Goal: Task Accomplishment & Management: Use online tool/utility

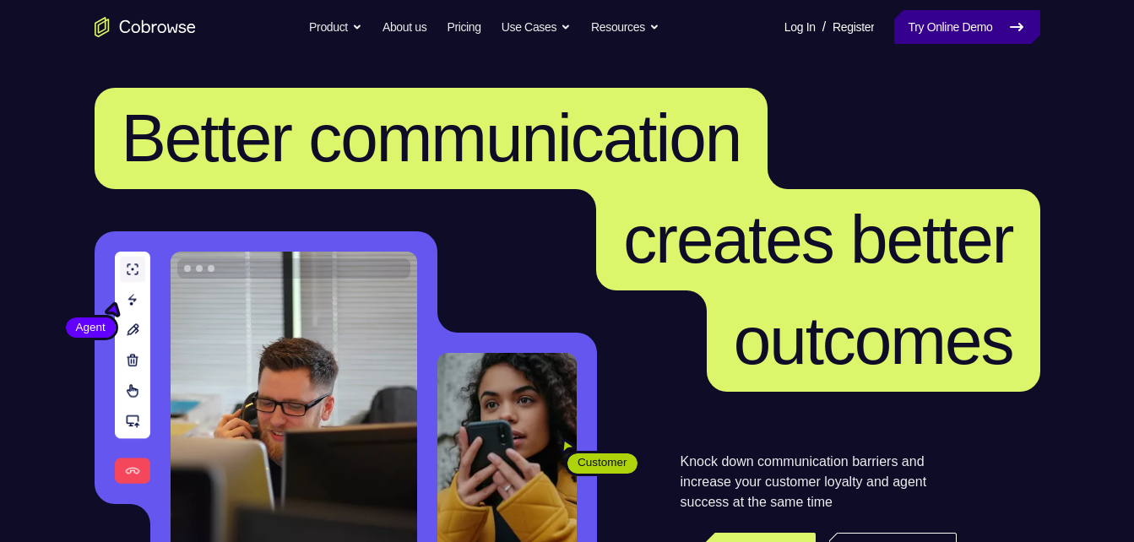
click at [917, 22] on link "Try Online Demo" at bounding box center [966, 27] width 145 height 34
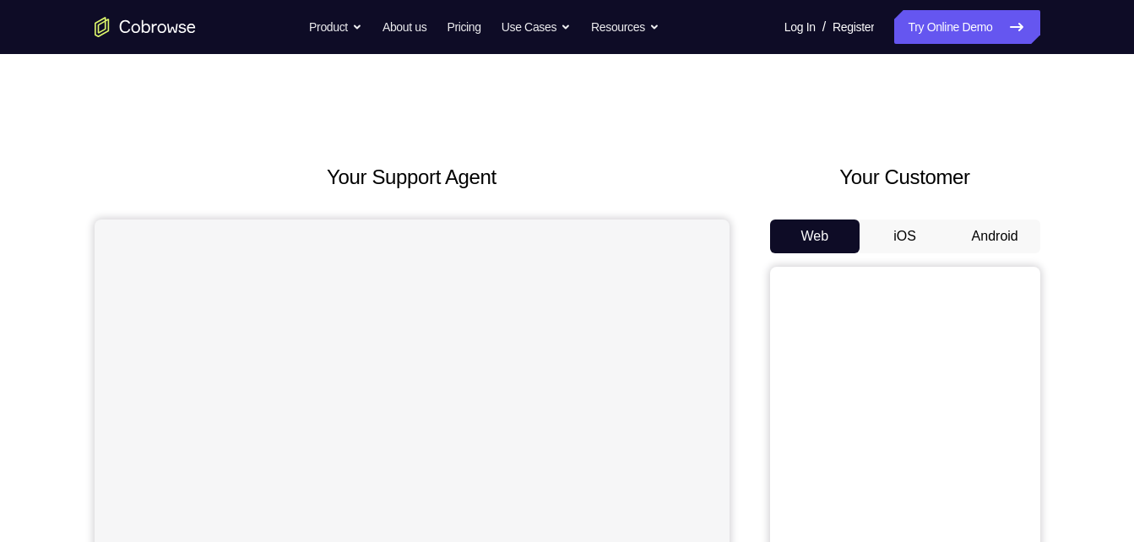
click at [999, 236] on button "Android" at bounding box center [995, 237] width 90 height 34
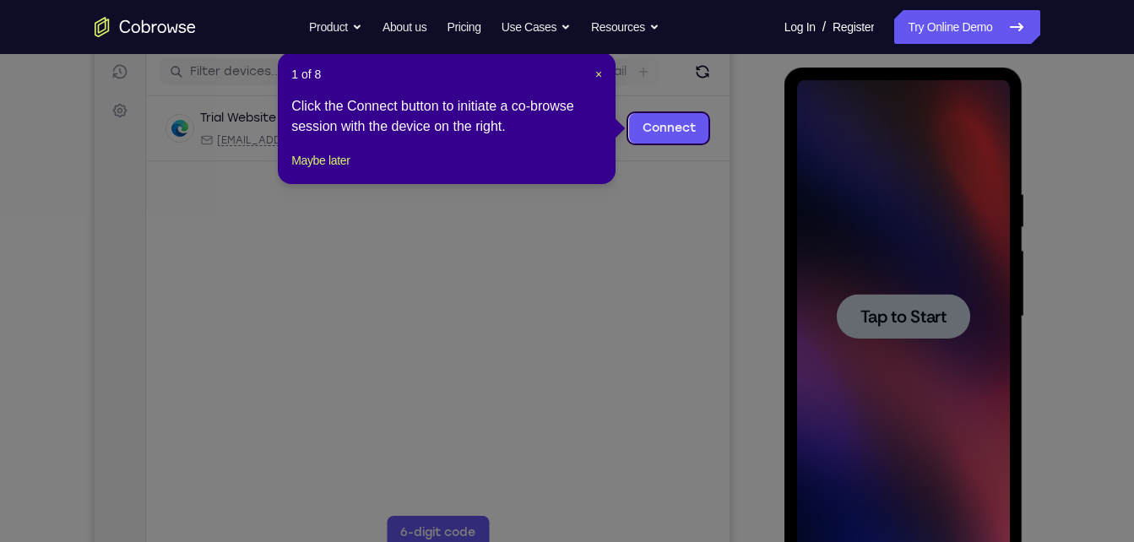
click at [605, 75] on div "1 of 8 × Click the Connect button to initiate a co-browse session with the devi…" at bounding box center [447, 118] width 338 height 132
click at [595, 75] on span "×" at bounding box center [598, 75] width 7 height 14
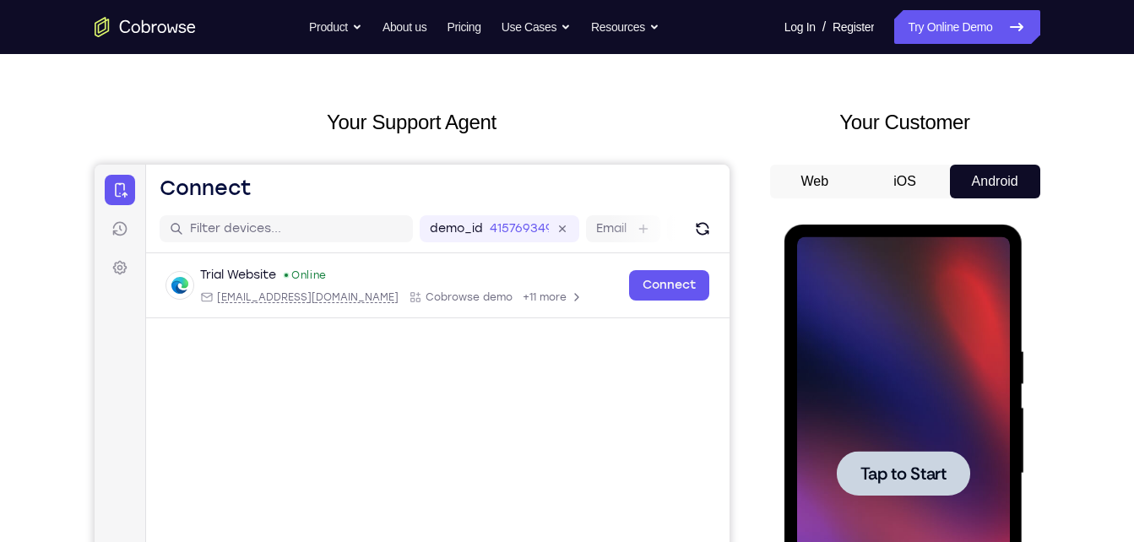
scroll to position [54, 0]
click at [112, 193] on icon at bounding box center [119, 190] width 17 height 17
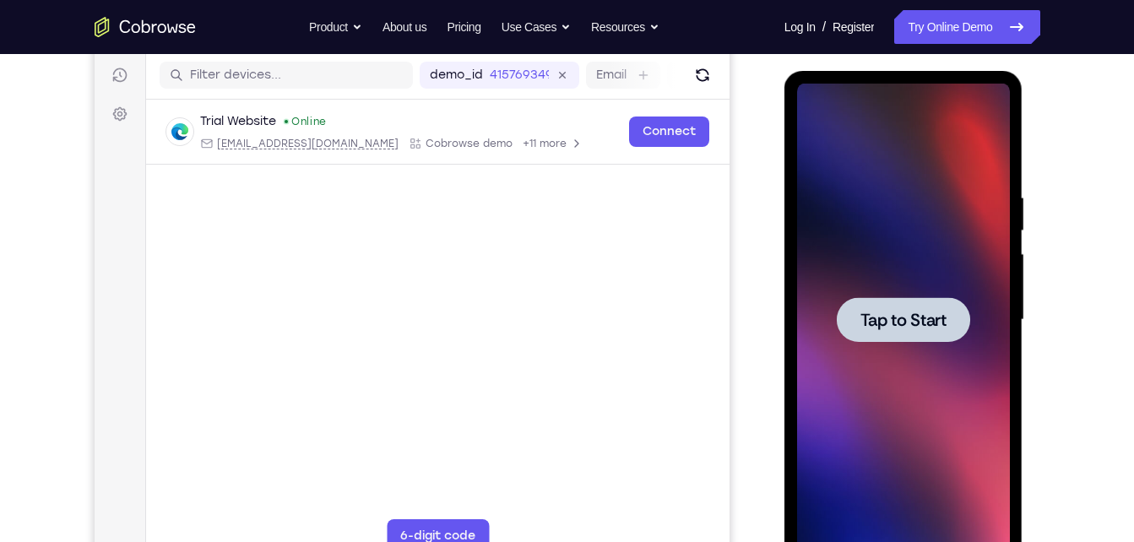
scroll to position [208, 0]
click at [821, 339] on div at bounding box center [903, 320] width 213 height 473
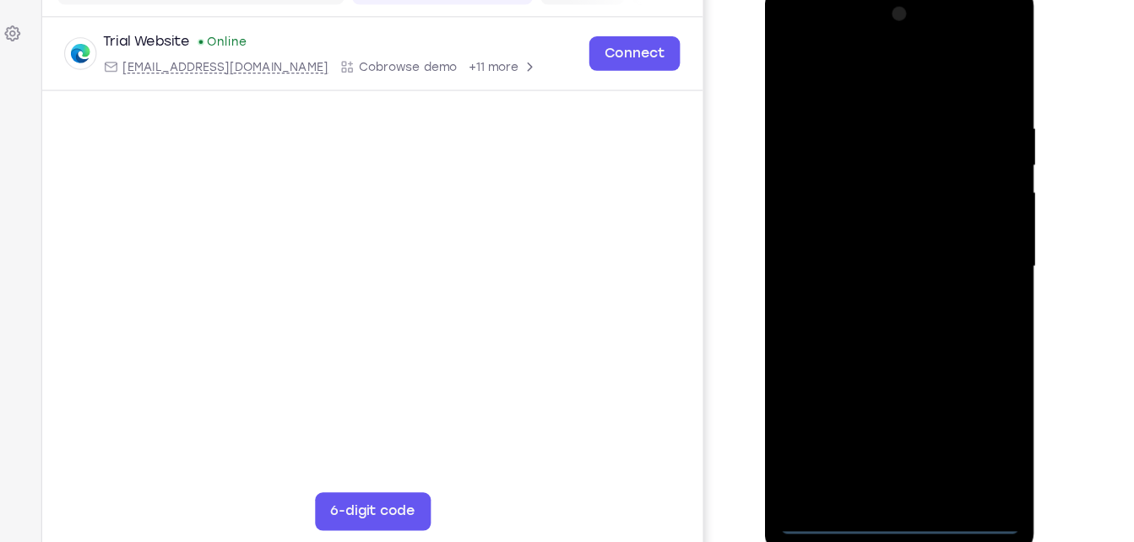
scroll to position [227, 0]
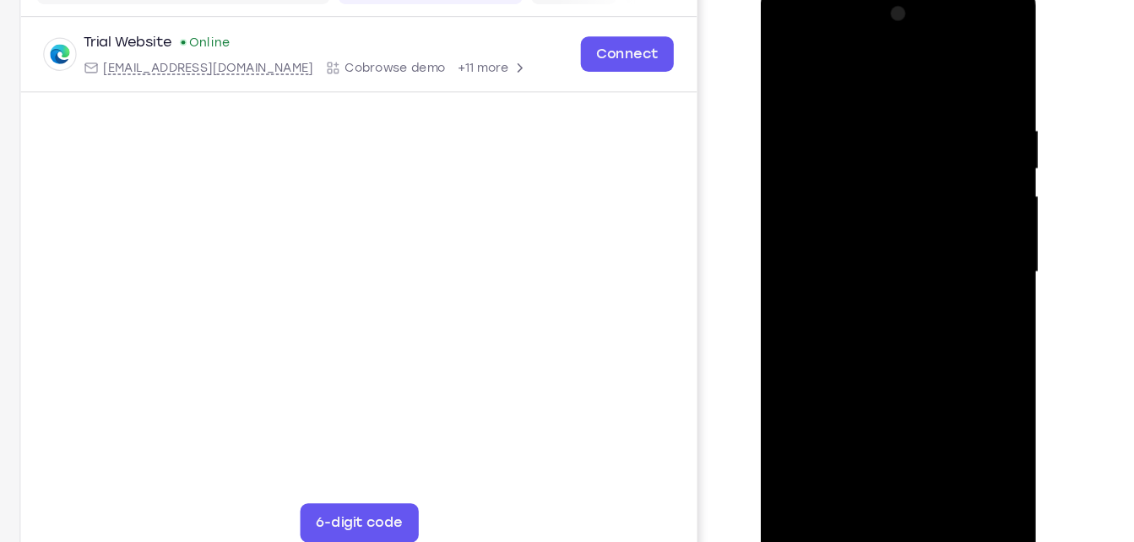
click at [884, 459] on div at bounding box center [879, 233] width 213 height 473
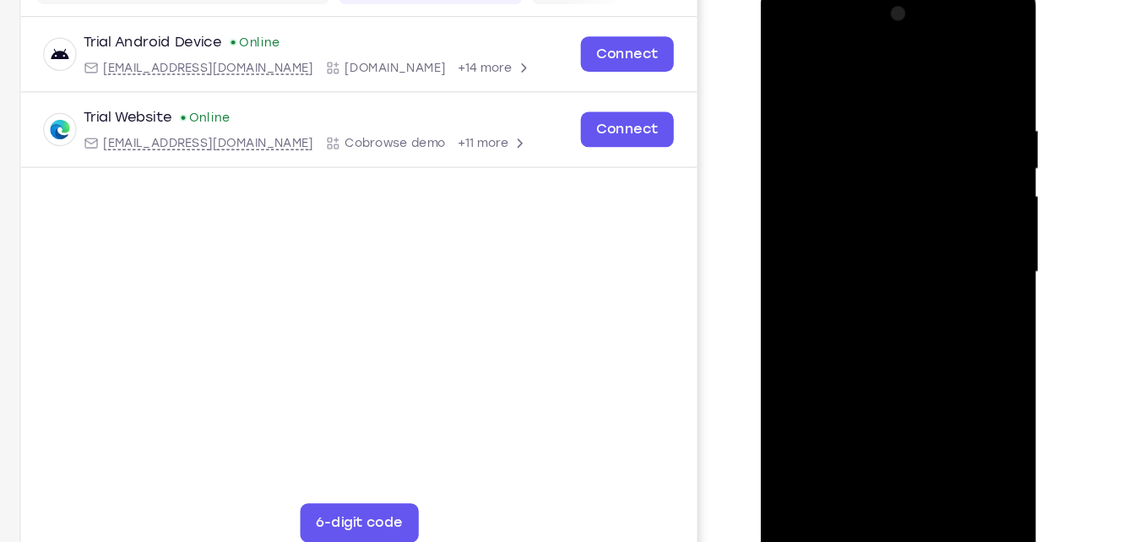
click at [946, 383] on div at bounding box center [879, 233] width 213 height 473
click at [818, 70] on div at bounding box center [879, 233] width 213 height 473
click at [955, 230] on div at bounding box center [879, 233] width 213 height 473
click at [862, 259] on div at bounding box center [879, 233] width 213 height 473
click at [866, 213] on div at bounding box center [879, 233] width 213 height 473
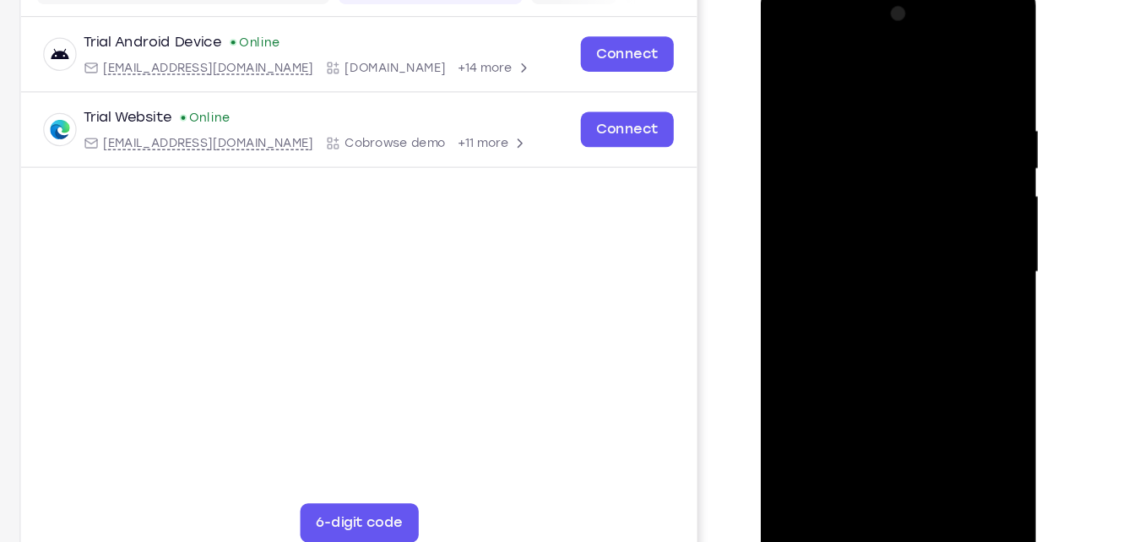
click at [871, 261] on div at bounding box center [879, 233] width 213 height 473
click at [898, 230] on div at bounding box center [879, 233] width 213 height 473
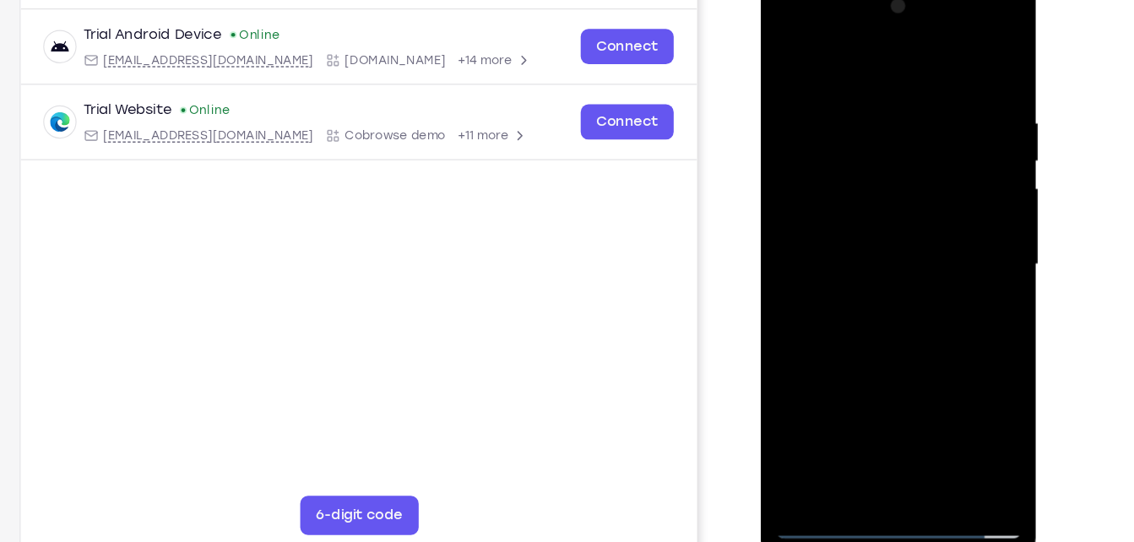
click at [875, 307] on div at bounding box center [879, 226] width 213 height 473
drag, startPoint x: 876, startPoint y: 71, endPoint x: 876, endPoint y: 15, distance: 55.7
click at [876, 15] on div at bounding box center [879, 226] width 213 height 473
click at [859, 95] on div at bounding box center [879, 226] width 213 height 473
click at [966, 418] on div at bounding box center [879, 226] width 213 height 473
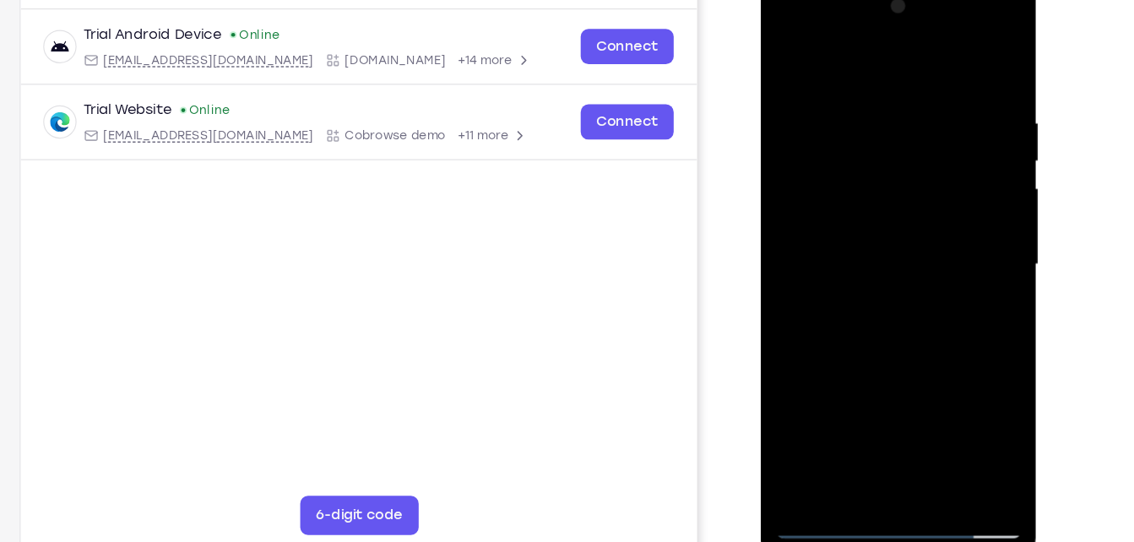
click at [964, 220] on div at bounding box center [879, 226] width 213 height 473
click at [946, 415] on div at bounding box center [879, 226] width 213 height 473
click at [956, 345] on div at bounding box center [879, 226] width 213 height 473
click at [946, 422] on div at bounding box center [879, 226] width 213 height 473
click at [962, 356] on div at bounding box center [879, 226] width 213 height 473
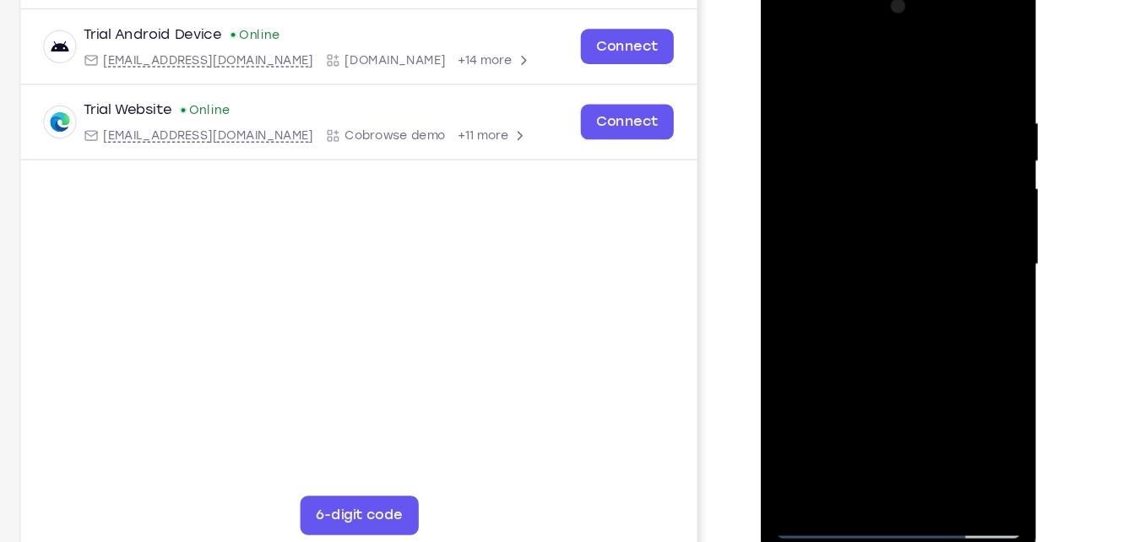
click at [947, 415] on div at bounding box center [879, 226] width 213 height 473
click at [958, 310] on div at bounding box center [879, 226] width 213 height 473
click at [968, 61] on div at bounding box center [879, 226] width 213 height 473
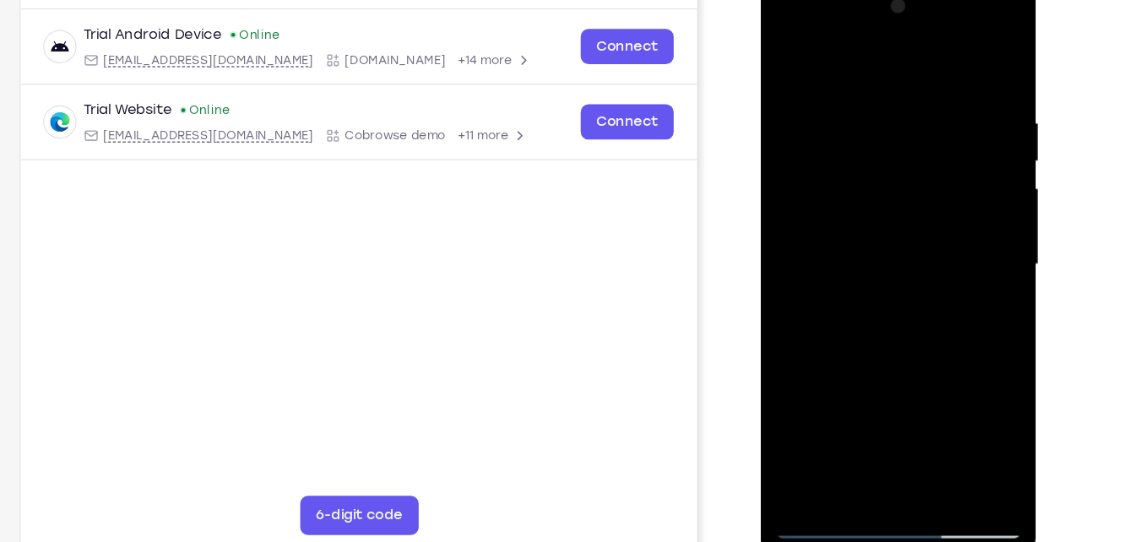
drag, startPoint x: 876, startPoint y: 369, endPoint x: 953, endPoint y: 128, distance: 253.7
click at [953, 128] on div at bounding box center [879, 226] width 213 height 473
drag, startPoint x: 844, startPoint y: 361, endPoint x: 935, endPoint y: 77, distance: 298.0
click at [935, 77] on div at bounding box center [879, 226] width 213 height 473
drag, startPoint x: 856, startPoint y: 347, endPoint x: 904, endPoint y: 145, distance: 207.3
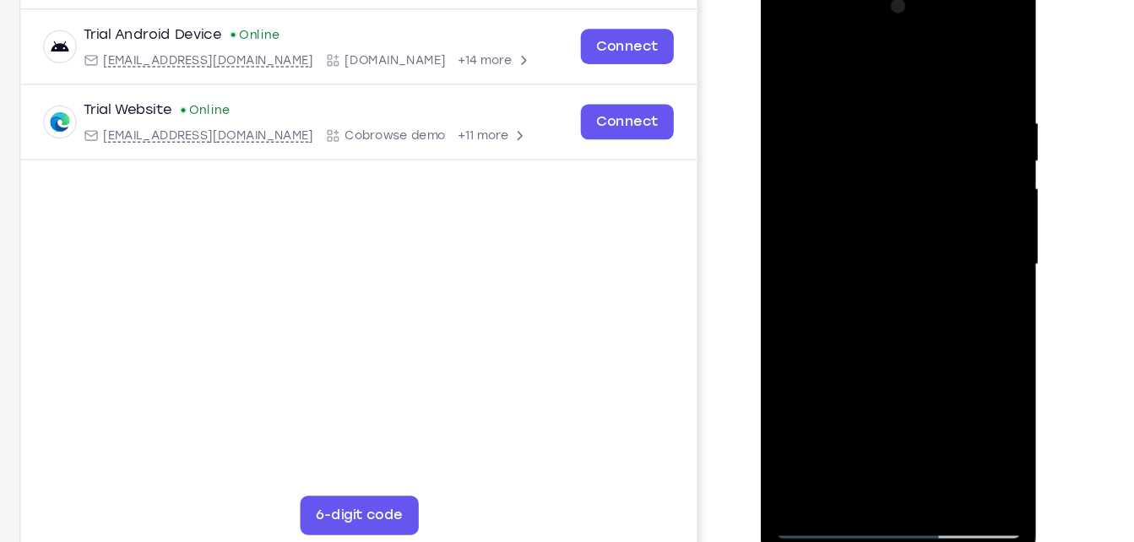
click at [904, 145] on div at bounding box center [879, 226] width 213 height 473
drag, startPoint x: 893, startPoint y: 300, endPoint x: 920, endPoint y: 133, distance: 168.4
click at [920, 133] on div at bounding box center [879, 226] width 213 height 473
drag, startPoint x: 863, startPoint y: 336, endPoint x: 922, endPoint y: 128, distance: 216.0
click at [922, 128] on div at bounding box center [879, 226] width 213 height 473
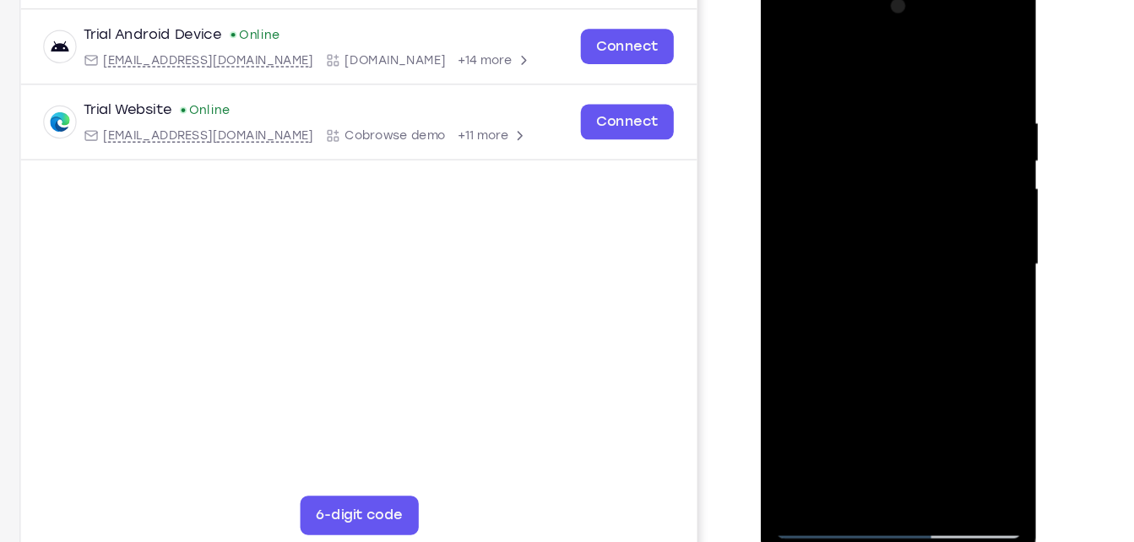
drag, startPoint x: 922, startPoint y: 128, endPoint x: 925, endPoint y: 103, distance: 25.6
click at [925, 103] on div at bounding box center [879, 226] width 213 height 473
drag, startPoint x: 871, startPoint y: 314, endPoint x: 915, endPoint y: 86, distance: 232.0
click at [915, 86] on div at bounding box center [879, 226] width 213 height 473
drag, startPoint x: 860, startPoint y: 310, endPoint x: 911, endPoint y: 90, distance: 225.5
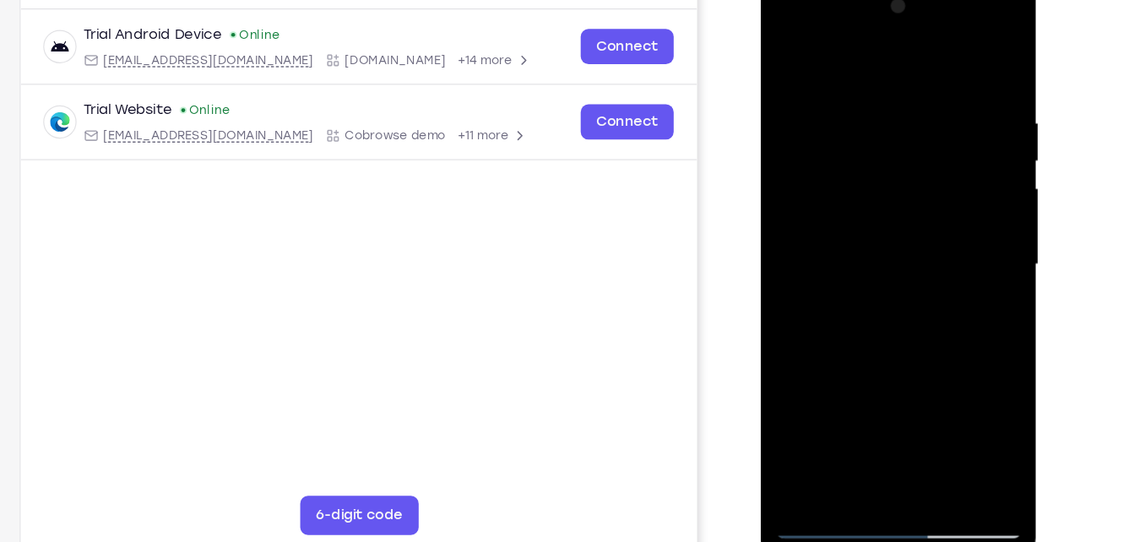
click at [911, 90] on div at bounding box center [879, 226] width 213 height 473
drag, startPoint x: 865, startPoint y: 320, endPoint x: 893, endPoint y: 149, distance: 173.8
click at [893, 149] on div at bounding box center [879, 226] width 213 height 473
drag, startPoint x: 877, startPoint y: 346, endPoint x: 902, endPoint y: 126, distance: 221.8
click at [902, 126] on div at bounding box center [879, 226] width 213 height 473
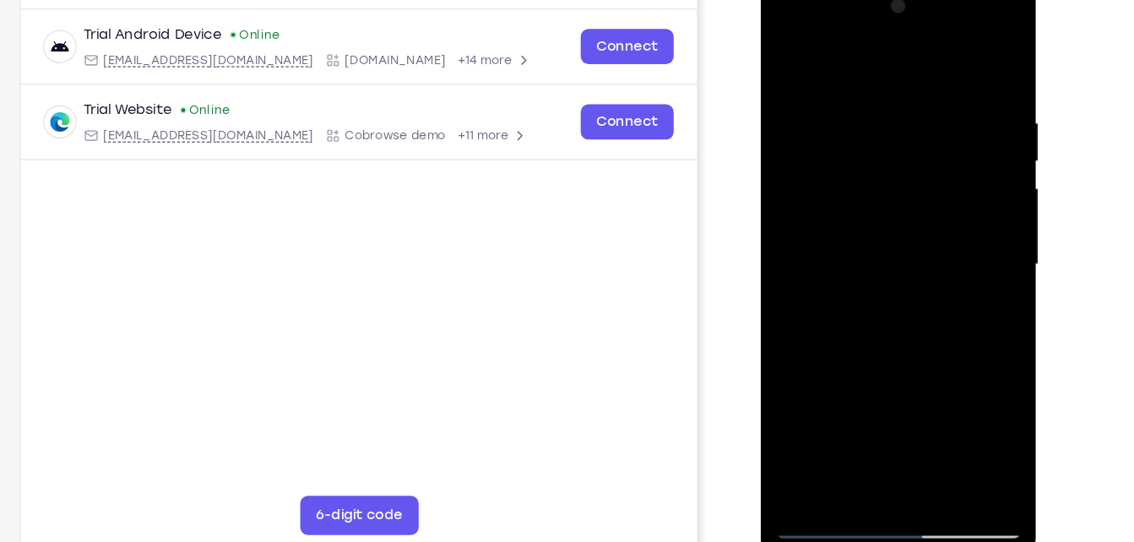
drag, startPoint x: 873, startPoint y: 340, endPoint x: 910, endPoint y: 108, distance: 235.2
click at [910, 108] on div at bounding box center [879, 226] width 213 height 473
drag, startPoint x: 883, startPoint y: 312, endPoint x: 905, endPoint y: 102, distance: 211.4
click at [905, 102] on div at bounding box center [879, 226] width 213 height 473
drag, startPoint x: 874, startPoint y: 339, endPoint x: 887, endPoint y: 224, distance: 116.5
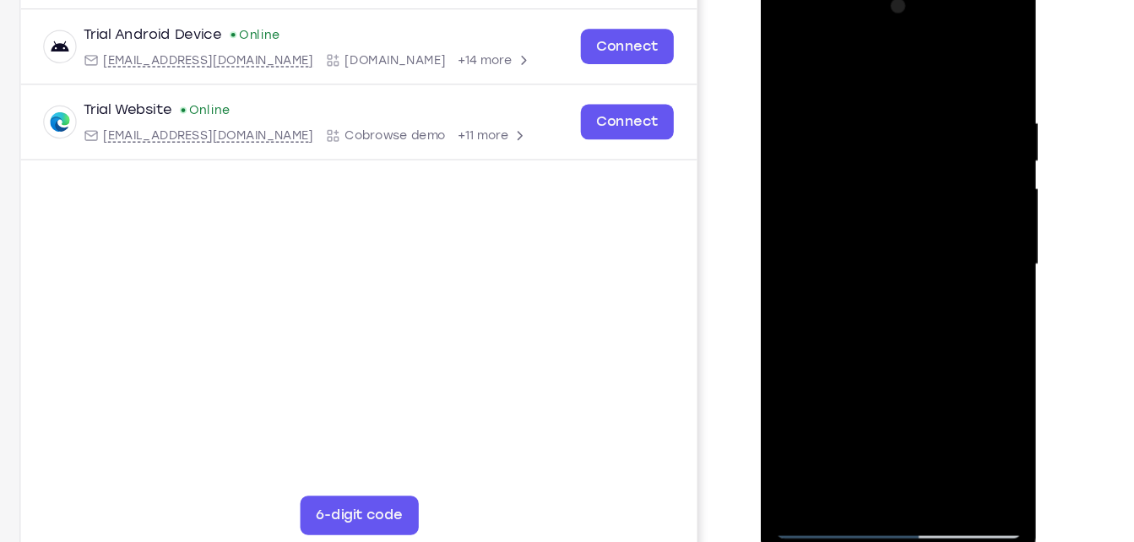
click at [887, 224] on div at bounding box center [879, 226] width 213 height 473
drag, startPoint x: 869, startPoint y: 350, endPoint x: 899, endPoint y: 156, distance: 195.7
click at [899, 156] on div at bounding box center [879, 226] width 213 height 473
drag, startPoint x: 861, startPoint y: 363, endPoint x: 909, endPoint y: 119, distance: 248.7
click at [909, 119] on div at bounding box center [879, 226] width 213 height 473
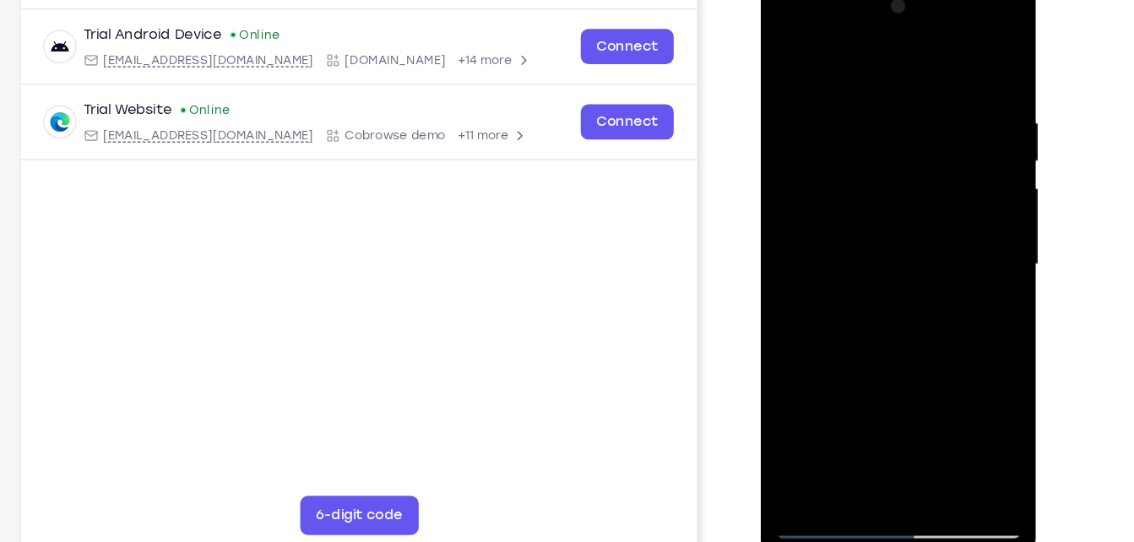
drag, startPoint x: 860, startPoint y: 328, endPoint x: 904, endPoint y: 124, distance: 208.8
click at [904, 124] on div at bounding box center [879, 226] width 213 height 473
drag, startPoint x: 904, startPoint y: 124, endPoint x: 903, endPoint y: 79, distance: 44.8
click at [903, 79] on div at bounding box center [879, 226] width 213 height 473
drag, startPoint x: 880, startPoint y: 291, endPoint x: 904, endPoint y: 79, distance: 214.1
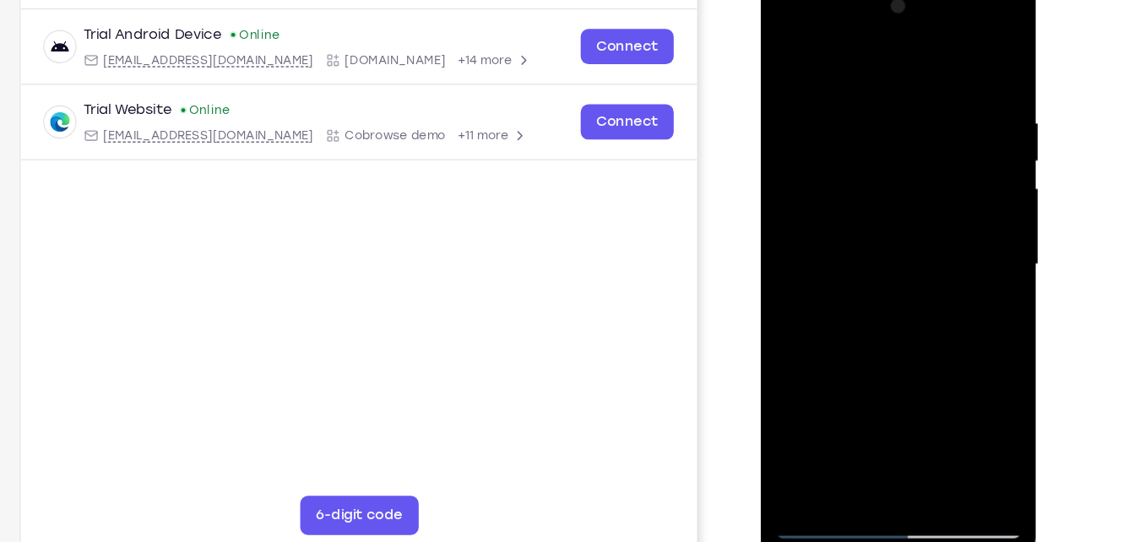
click at [904, 79] on div at bounding box center [879, 226] width 213 height 473
click at [920, 425] on div at bounding box center [879, 226] width 213 height 473
click at [899, 322] on div at bounding box center [879, 226] width 213 height 473
click at [841, 318] on div at bounding box center [879, 226] width 213 height 473
click at [795, 63] on div at bounding box center [879, 226] width 213 height 473
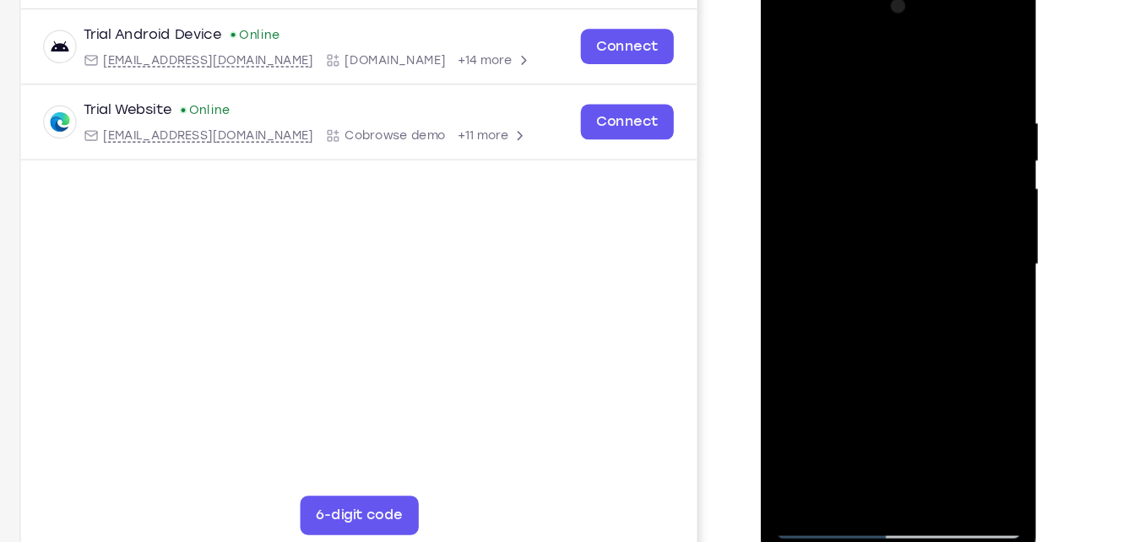
click at [861, 265] on div at bounding box center [879, 226] width 213 height 473
click at [790, 66] on div at bounding box center [879, 226] width 213 height 473
click at [879, 268] on div at bounding box center [879, 226] width 213 height 473
click at [783, 56] on div at bounding box center [879, 226] width 213 height 473
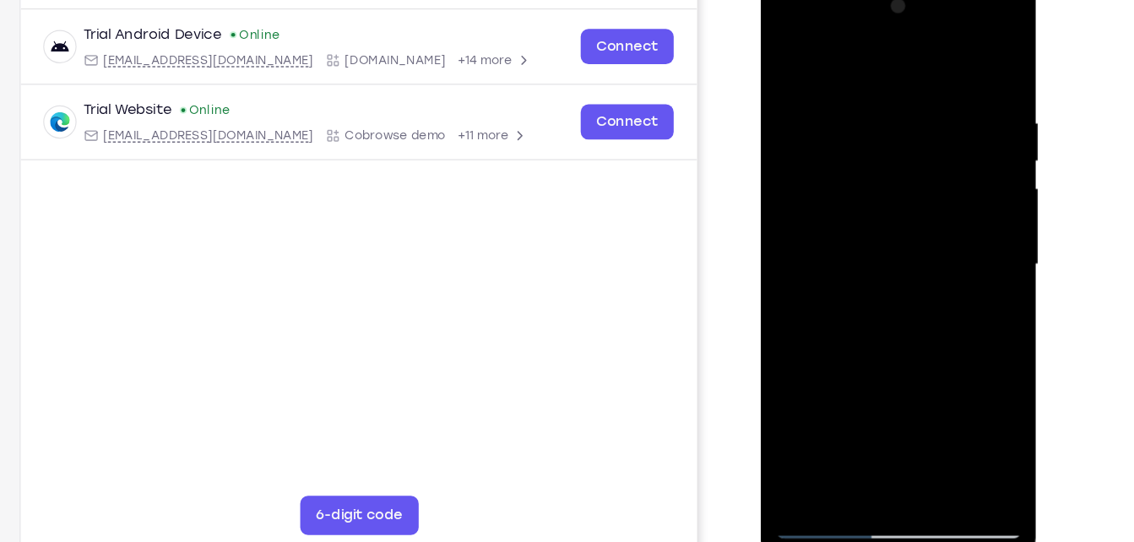
click at [916, 437] on div at bounding box center [879, 226] width 213 height 473
drag, startPoint x: 927, startPoint y: 199, endPoint x: 829, endPoint y: 200, distance: 98.0
click at [829, 200] on div at bounding box center [879, 226] width 213 height 473
drag, startPoint x: 898, startPoint y: 183, endPoint x: 817, endPoint y: 185, distance: 81.1
click at [817, 185] on div at bounding box center [879, 226] width 213 height 473
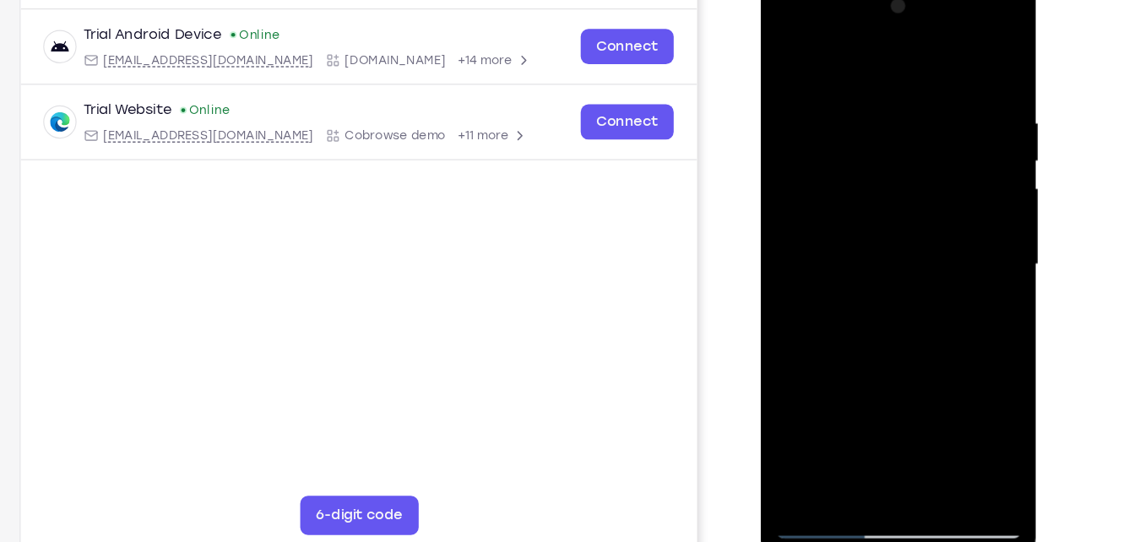
drag, startPoint x: 929, startPoint y: 189, endPoint x: 806, endPoint y: 181, distance: 123.6
click at [806, 181] on div at bounding box center [879, 226] width 213 height 473
click at [784, 56] on div at bounding box center [879, 226] width 213 height 473
drag, startPoint x: 877, startPoint y: 342, endPoint x: 908, endPoint y: 124, distance: 220.1
click at [908, 124] on div at bounding box center [879, 226] width 213 height 473
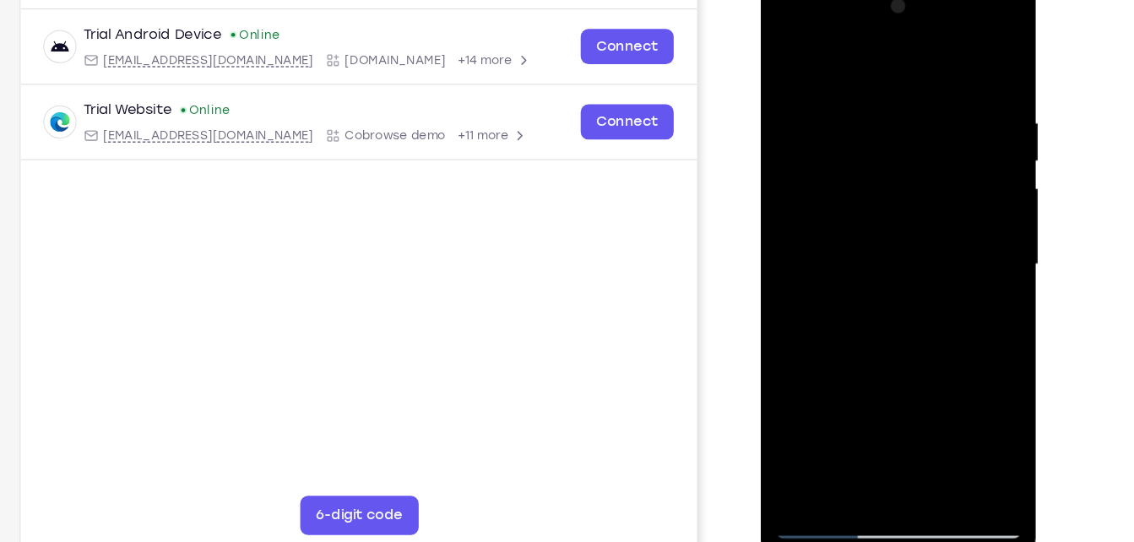
click at [950, 29] on div at bounding box center [879, 226] width 213 height 473
click at [807, 20] on div at bounding box center [879, 226] width 213 height 473
click at [777, 30] on div at bounding box center [879, 226] width 213 height 473
click at [808, 166] on div at bounding box center [879, 226] width 213 height 473
click at [856, 90] on div at bounding box center [879, 226] width 213 height 473
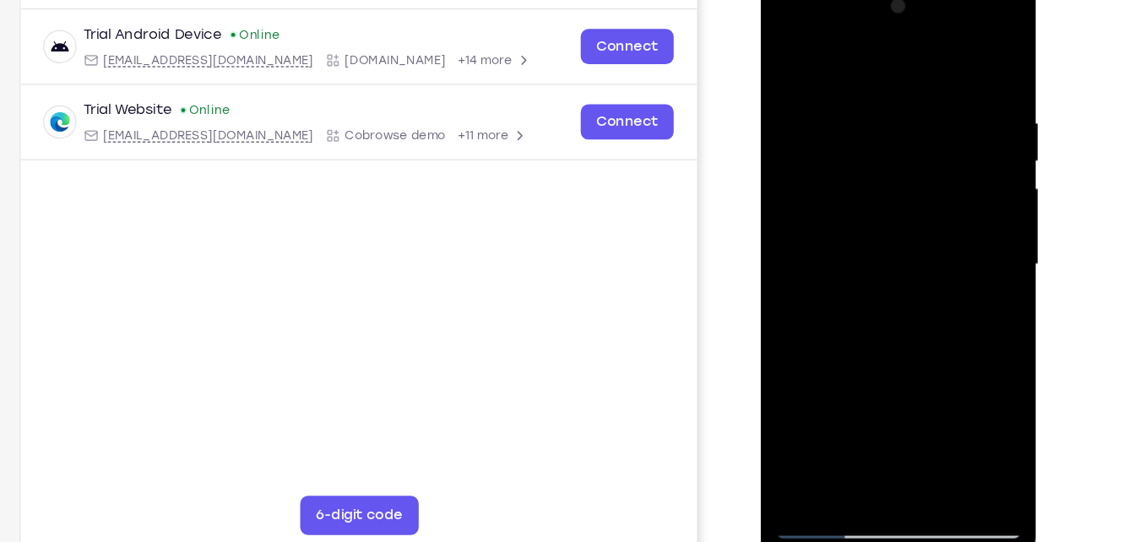
click at [946, 421] on div at bounding box center [879, 226] width 213 height 473
click at [946, 321] on div at bounding box center [879, 226] width 213 height 473
click at [944, 120] on div at bounding box center [879, 226] width 213 height 473
drag, startPoint x: 944, startPoint y: 120, endPoint x: 928, endPoint y: 253, distance: 134.4
click at [928, 253] on div at bounding box center [879, 226] width 213 height 473
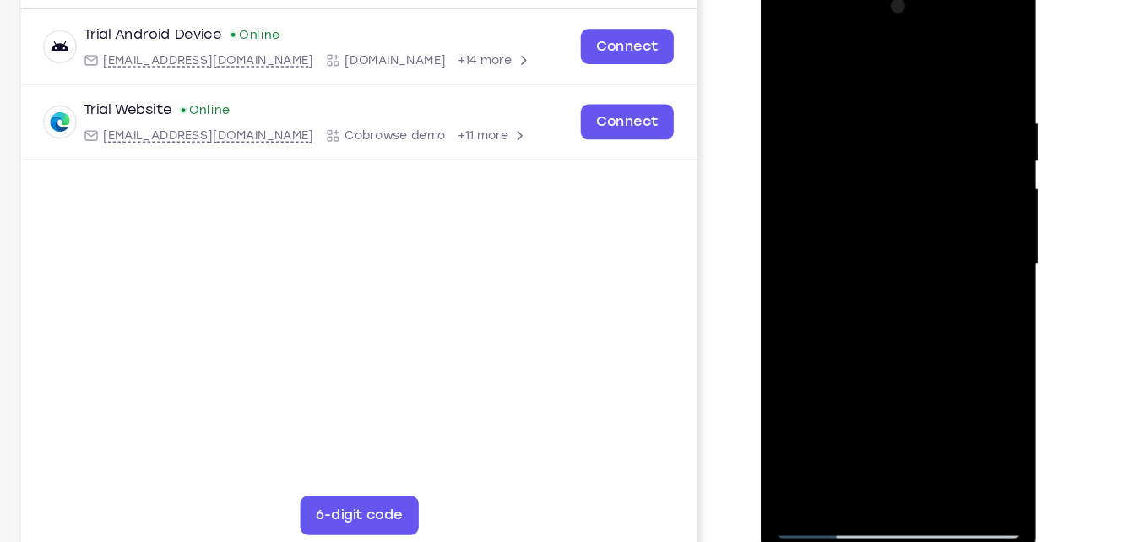
drag, startPoint x: 928, startPoint y: 253, endPoint x: 936, endPoint y: 201, distance: 52.9
click at [936, 201] on div at bounding box center [879, 226] width 213 height 473
drag, startPoint x: 887, startPoint y: 292, endPoint x: 934, endPoint y: 71, distance: 226.1
click at [934, 71] on div at bounding box center [879, 226] width 213 height 473
drag, startPoint x: 876, startPoint y: 314, endPoint x: 942, endPoint y: 91, distance: 232.5
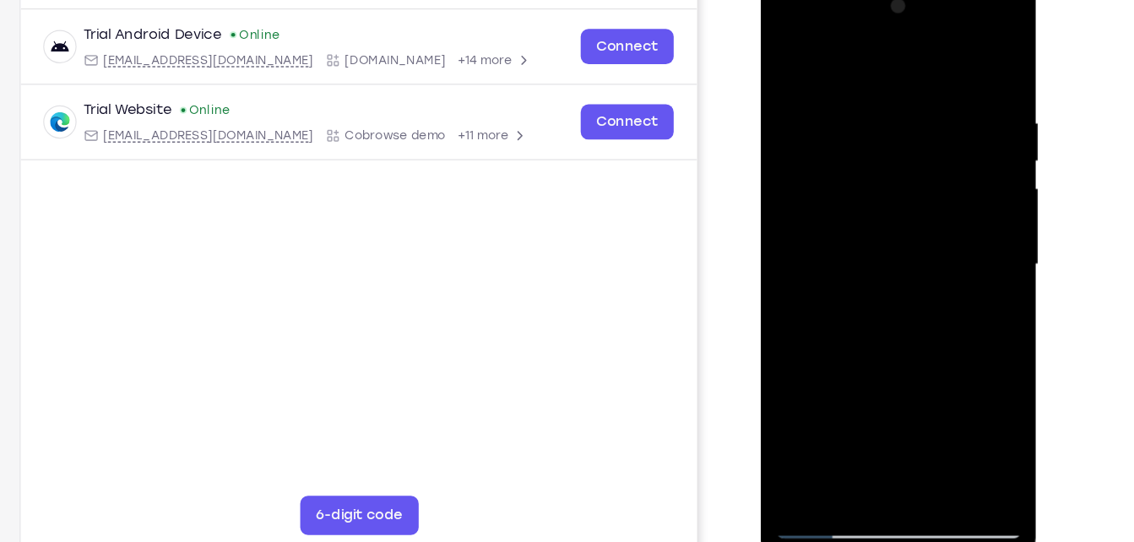
click at [942, 91] on div at bounding box center [879, 226] width 213 height 473
drag, startPoint x: 861, startPoint y: 341, endPoint x: 941, endPoint y: 58, distance: 293.8
click at [941, 58] on div at bounding box center [879, 226] width 213 height 473
drag, startPoint x: 855, startPoint y: 360, endPoint x: 893, endPoint y: 228, distance: 136.9
click at [893, 228] on div at bounding box center [879, 226] width 213 height 473
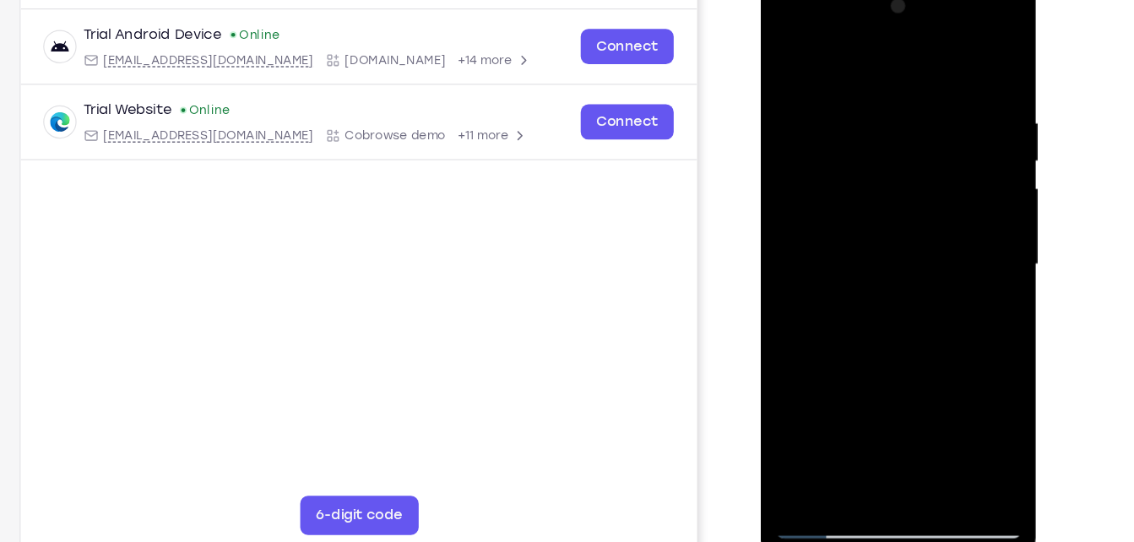
drag, startPoint x: 854, startPoint y: 331, endPoint x: 841, endPoint y: 352, distance: 24.6
click at [841, 352] on div at bounding box center [879, 226] width 213 height 473
click at [969, 172] on div at bounding box center [879, 226] width 213 height 473
drag, startPoint x: 882, startPoint y: 369, endPoint x: 942, endPoint y: 131, distance: 245.6
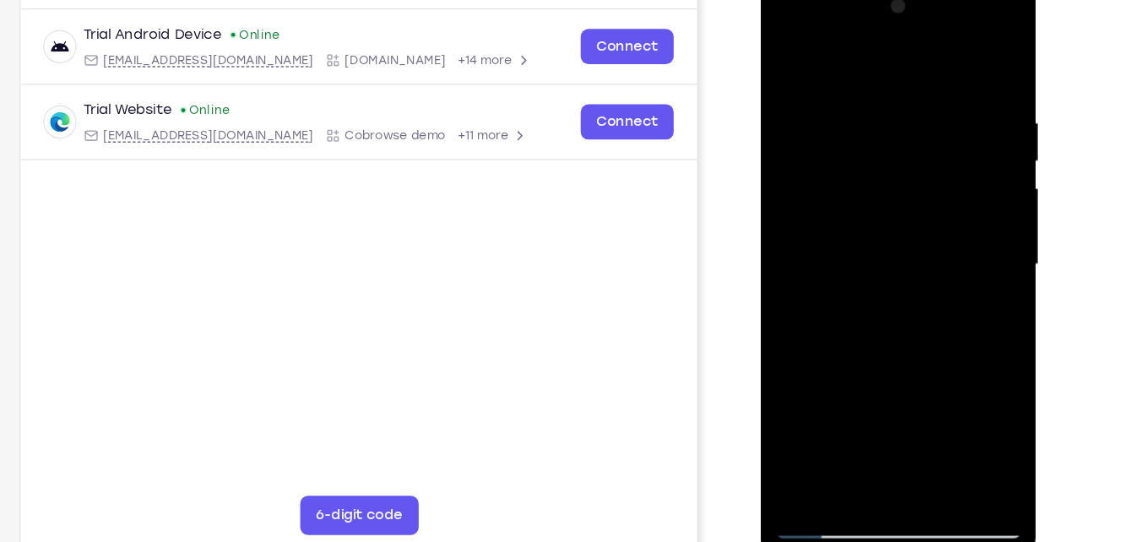
click at [942, 131] on div at bounding box center [879, 226] width 213 height 473
drag, startPoint x: 866, startPoint y: 361, endPoint x: 897, endPoint y: 203, distance: 160.8
click at [897, 203] on div at bounding box center [879, 226] width 213 height 473
drag, startPoint x: 894, startPoint y: 324, endPoint x: 927, endPoint y: 134, distance: 192.8
click at [927, 134] on div at bounding box center [879, 226] width 213 height 473
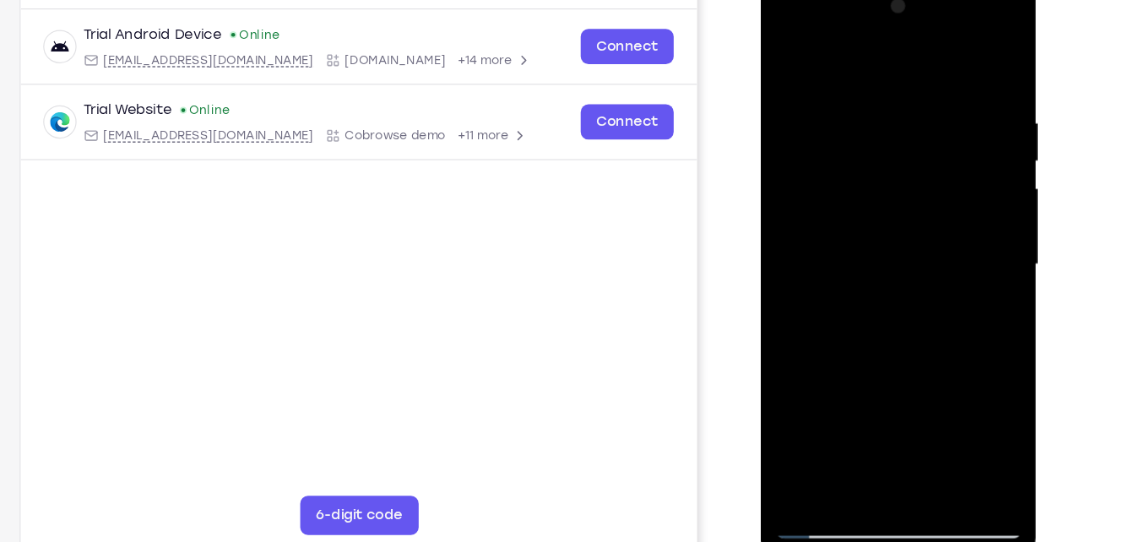
drag, startPoint x: 877, startPoint y: 320, endPoint x: 926, endPoint y: 92, distance: 233.2
click at [926, 92] on div at bounding box center [879, 226] width 213 height 473
drag, startPoint x: 877, startPoint y: 308, endPoint x: 915, endPoint y: 106, distance: 205.4
click at [915, 106] on div at bounding box center [879, 226] width 213 height 473
drag, startPoint x: 889, startPoint y: 349, endPoint x: 907, endPoint y: 273, distance: 78.0
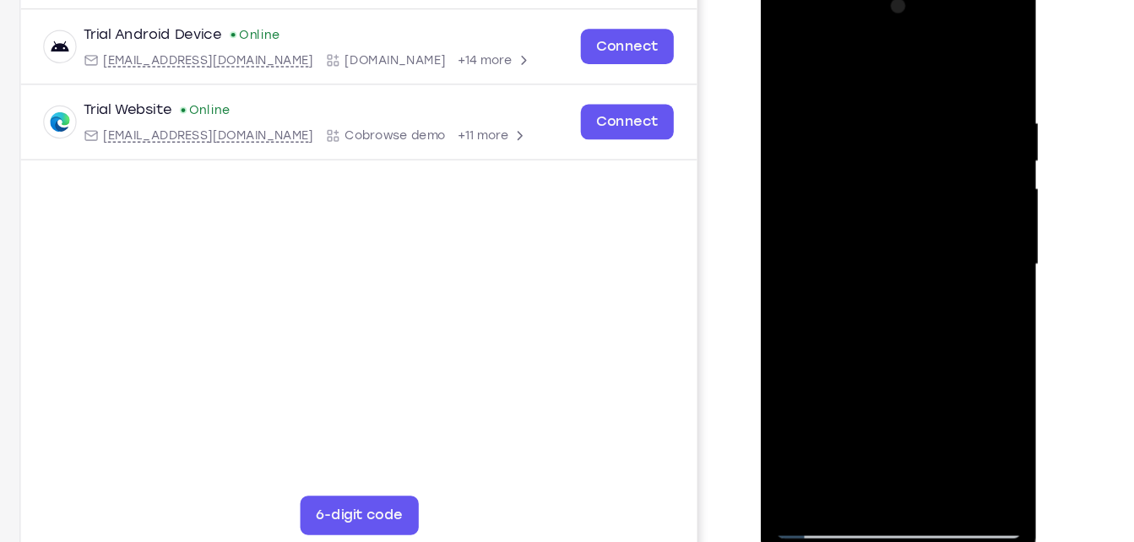
click at [907, 273] on div at bounding box center [879, 226] width 213 height 473
drag, startPoint x: 893, startPoint y: 340, endPoint x: 934, endPoint y: 156, distance: 188.5
click at [934, 156] on div at bounding box center [879, 226] width 213 height 473
drag, startPoint x: 876, startPoint y: 325, endPoint x: 909, endPoint y: 164, distance: 164.6
click at [909, 164] on div at bounding box center [879, 226] width 213 height 473
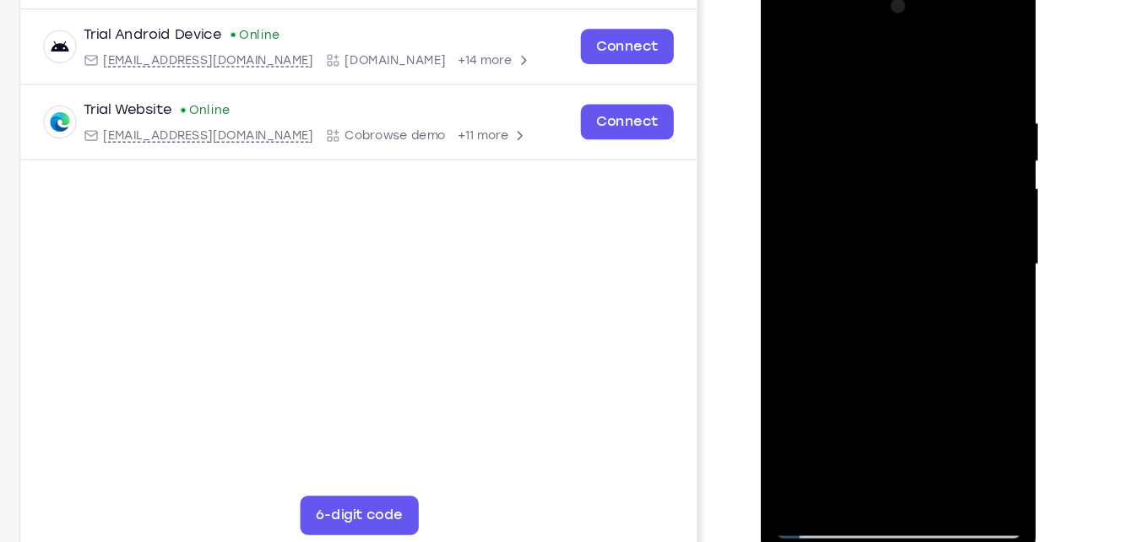
drag, startPoint x: 870, startPoint y: 345, endPoint x: 908, endPoint y: 117, distance: 230.3
click at [908, 117] on div at bounding box center [879, 226] width 213 height 473
drag, startPoint x: 866, startPoint y: 340, endPoint x: 887, endPoint y: 262, distance: 81.3
click at [887, 262] on div at bounding box center [879, 226] width 213 height 473
drag, startPoint x: 904, startPoint y: 276, endPoint x: 904, endPoint y: 231, distance: 44.8
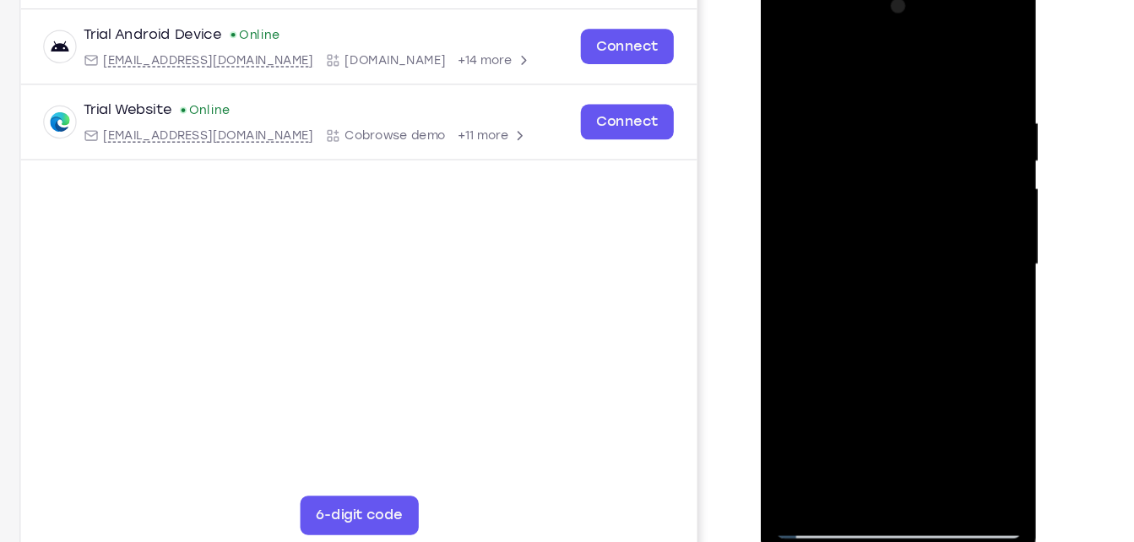
click at [904, 231] on div at bounding box center [879, 226] width 213 height 473
drag, startPoint x: 871, startPoint y: 350, endPoint x: 905, endPoint y: 143, distance: 209.8
click at [905, 143] on div at bounding box center [879, 226] width 213 height 473
drag, startPoint x: 882, startPoint y: 304, endPoint x: 882, endPoint y: 232, distance: 71.8
click at [882, 232] on div at bounding box center [879, 226] width 213 height 473
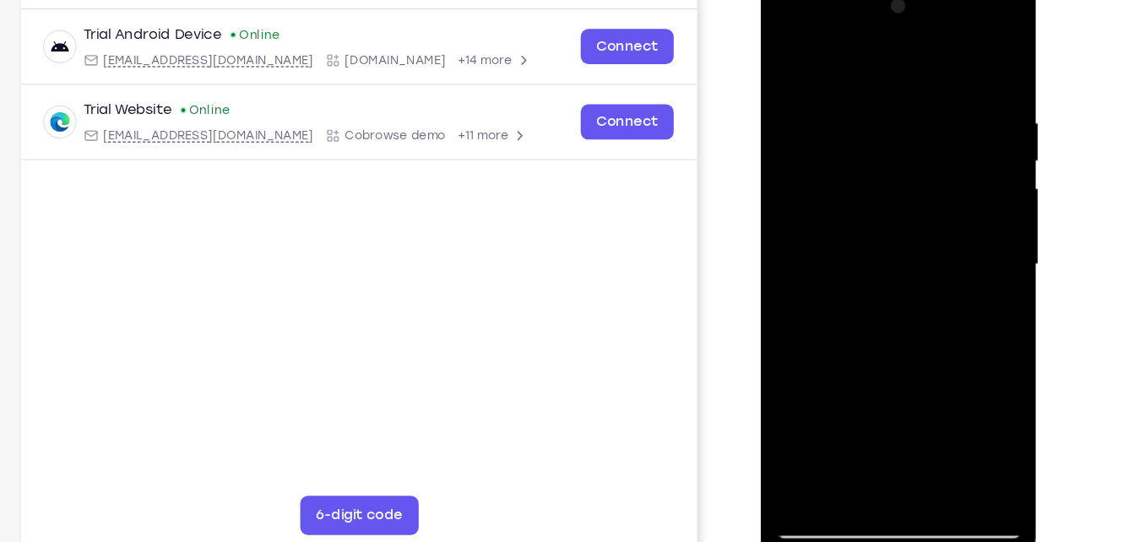
drag, startPoint x: 898, startPoint y: 219, endPoint x: 901, endPoint y: 176, distance: 43.1
click at [901, 176] on div at bounding box center [879, 226] width 213 height 473
drag, startPoint x: 877, startPoint y: 289, endPoint x: 931, endPoint y: 77, distance: 218.9
click at [931, 77] on div at bounding box center [879, 226] width 213 height 473
drag, startPoint x: 868, startPoint y: 280, endPoint x: 926, endPoint y: 100, distance: 189.9
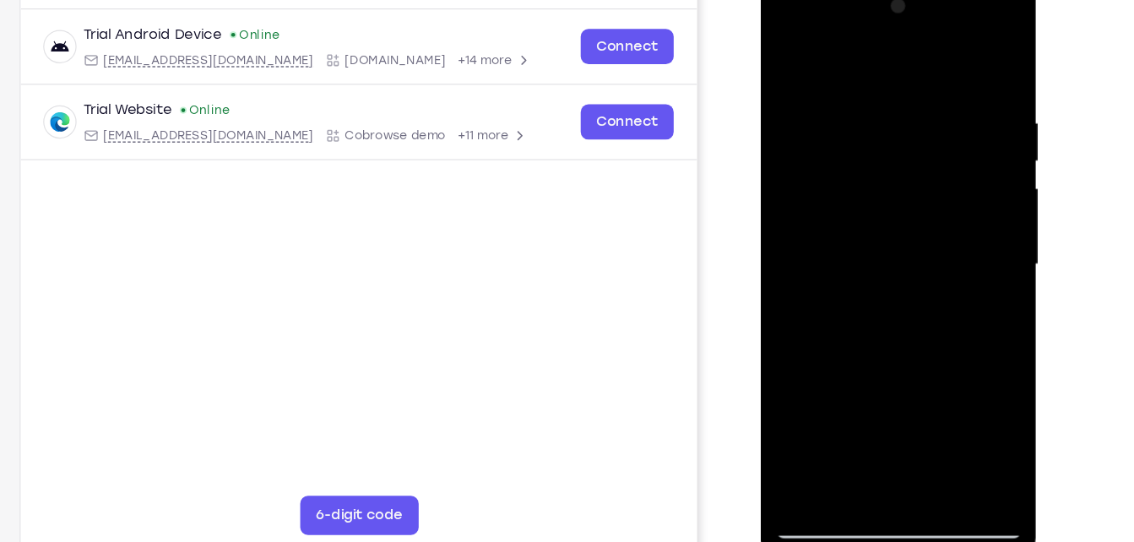
click at [926, 100] on div at bounding box center [879, 226] width 213 height 473
drag, startPoint x: 871, startPoint y: 304, endPoint x: 920, endPoint y: 140, distance: 171.0
click at [920, 140] on div at bounding box center [879, 226] width 213 height 473
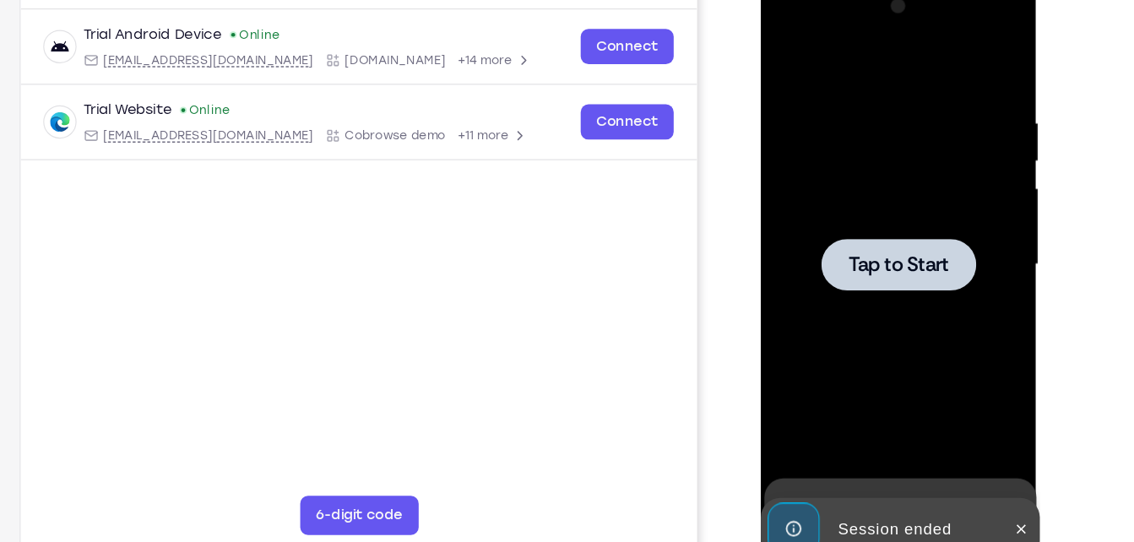
drag, startPoint x: 882, startPoint y: 326, endPoint x: 915, endPoint y: 143, distance: 186.0
click at [915, 143] on div at bounding box center [879, 226] width 213 height 473
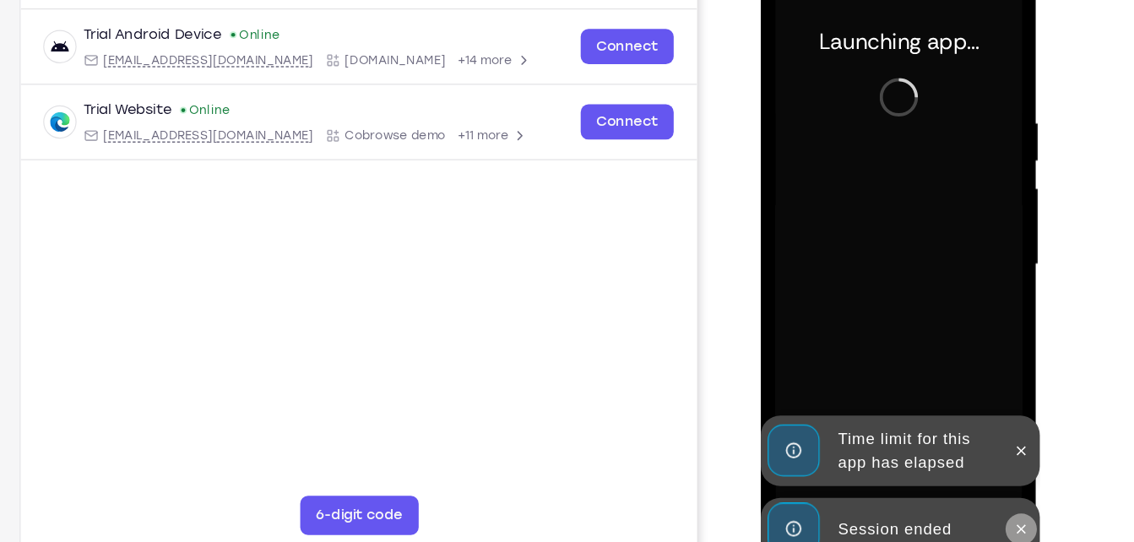
click at [989, 458] on icon at bounding box center [985, 455] width 14 height 14
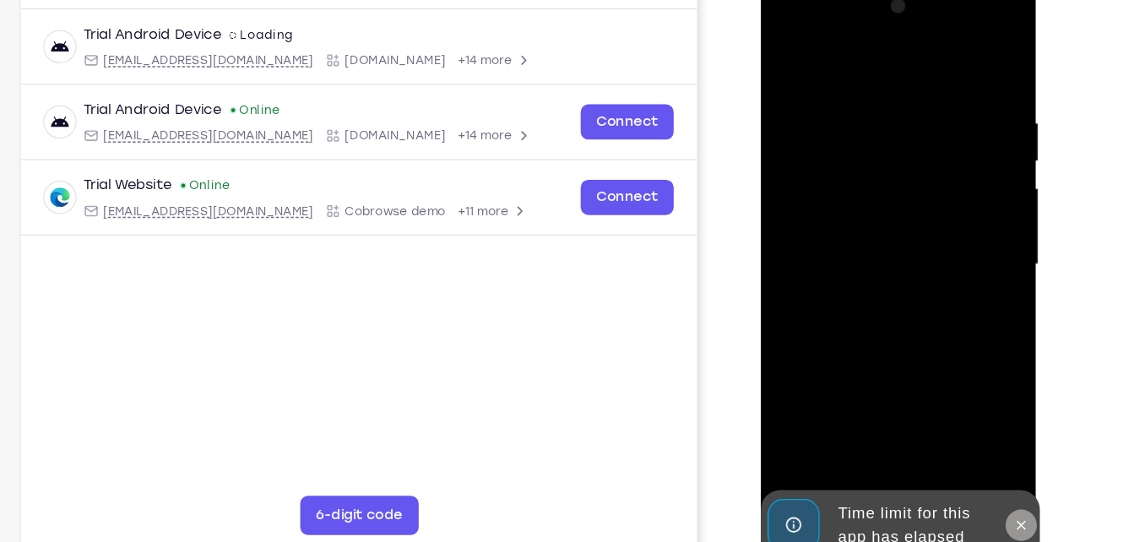
click at [983, 444] on icon at bounding box center [985, 451] width 14 height 14
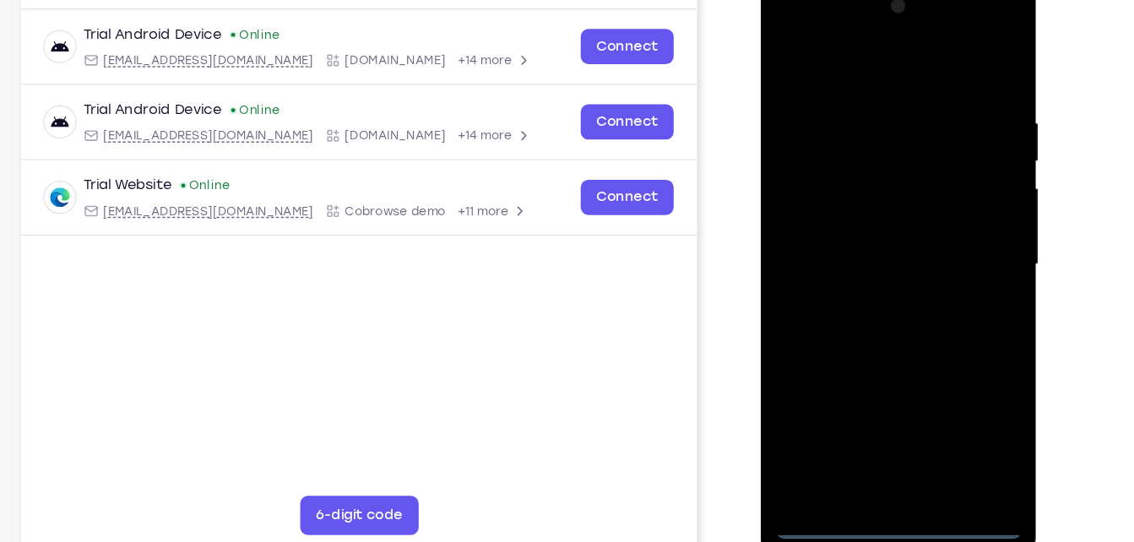
click at [877, 448] on div at bounding box center [879, 226] width 213 height 473
click at [956, 381] on div at bounding box center [879, 226] width 213 height 473
click at [793, 33] on div at bounding box center [879, 226] width 213 height 473
click at [790, 174] on div at bounding box center [879, 226] width 213 height 473
click at [844, 231] on div at bounding box center [879, 226] width 213 height 473
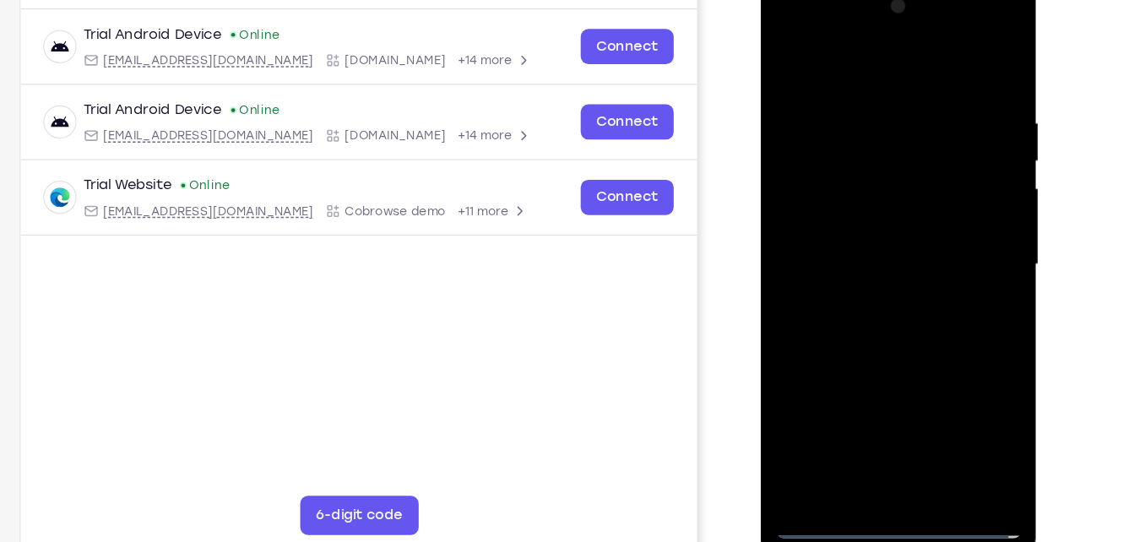
click at [844, 219] on div at bounding box center [879, 226] width 213 height 473
click at [869, 249] on div at bounding box center [879, 226] width 213 height 473
drag, startPoint x: 870, startPoint y: 59, endPoint x: 873, endPoint y: 7, distance: 52.5
click at [873, 7] on div at bounding box center [879, 226] width 213 height 473
drag, startPoint x: 889, startPoint y: 345, endPoint x: 915, endPoint y: 162, distance: 185.1
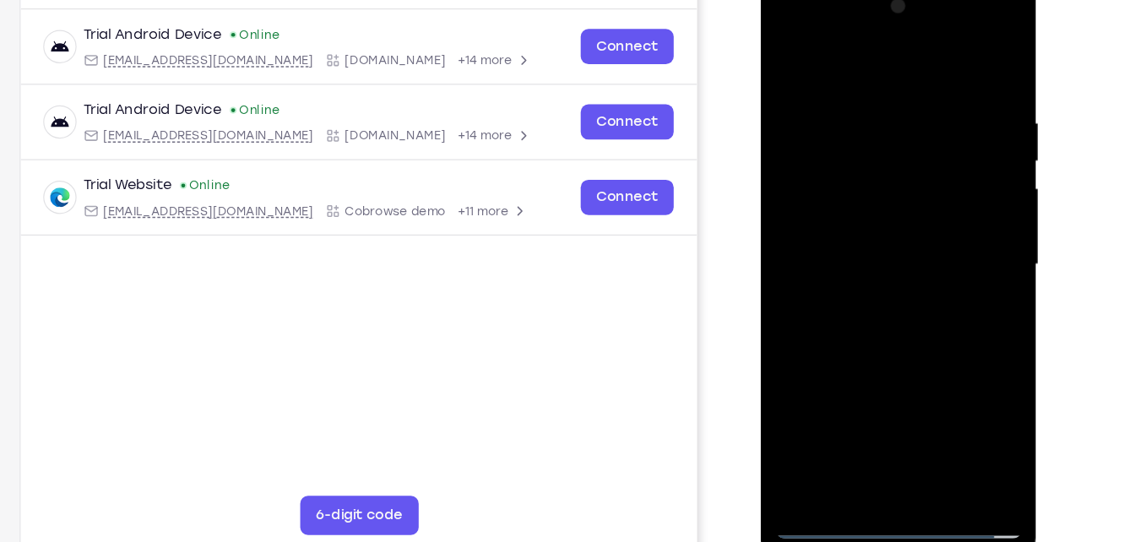
click at [915, 162] on div at bounding box center [879, 226] width 213 height 473
click at [874, 409] on div at bounding box center [879, 226] width 213 height 473
click at [889, 411] on div at bounding box center [879, 226] width 213 height 473
click at [932, 79] on div at bounding box center [879, 226] width 213 height 473
click at [797, 56] on div at bounding box center [879, 226] width 213 height 473
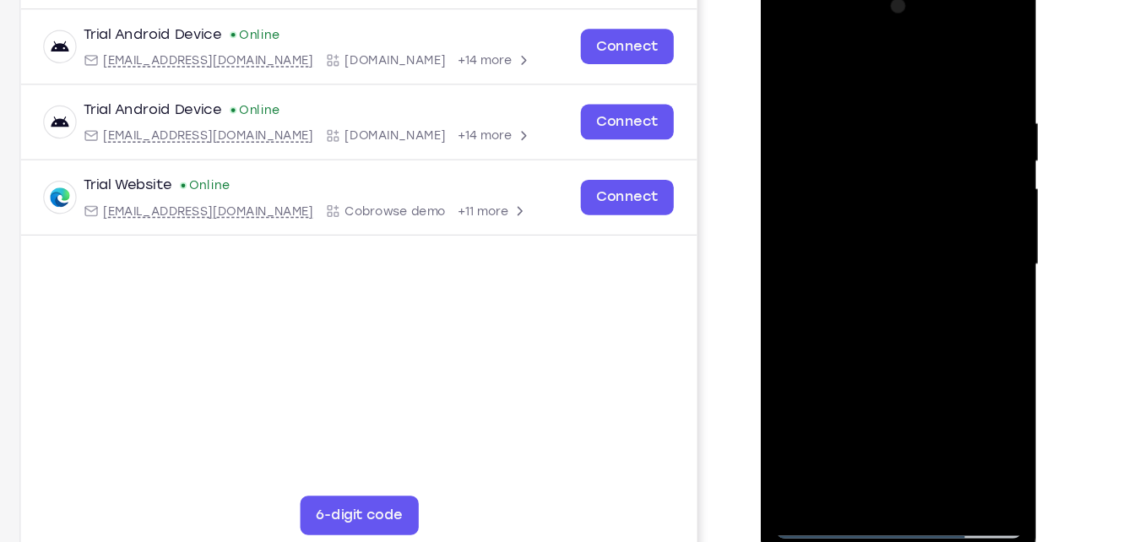
drag, startPoint x: 882, startPoint y: 338, endPoint x: 912, endPoint y: 121, distance: 219.0
click at [912, 121] on div at bounding box center [879, 226] width 213 height 473
drag, startPoint x: 896, startPoint y: 297, endPoint x: 915, endPoint y: 138, distance: 159.8
click at [915, 138] on div at bounding box center [879, 226] width 213 height 473
drag, startPoint x: 856, startPoint y: 373, endPoint x: 901, endPoint y: 146, distance: 231.5
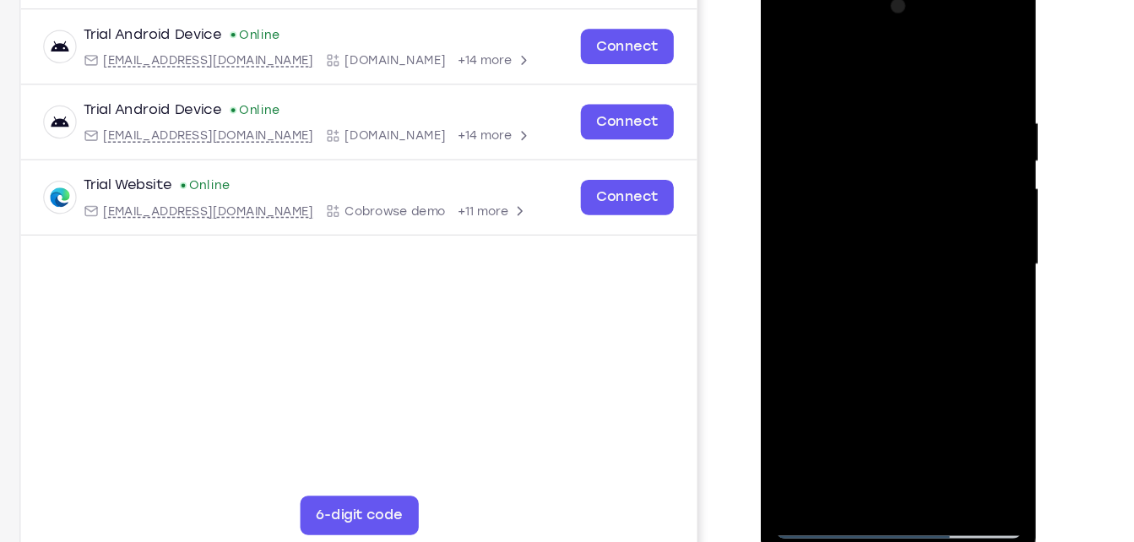
click at [901, 146] on div at bounding box center [879, 226] width 213 height 473
drag, startPoint x: 890, startPoint y: 365, endPoint x: 904, endPoint y: 141, distance: 224.2
click at [904, 141] on div at bounding box center [879, 226] width 213 height 473
drag, startPoint x: 858, startPoint y: 347, endPoint x: 877, endPoint y: 108, distance: 239.8
click at [877, 108] on div at bounding box center [879, 226] width 213 height 473
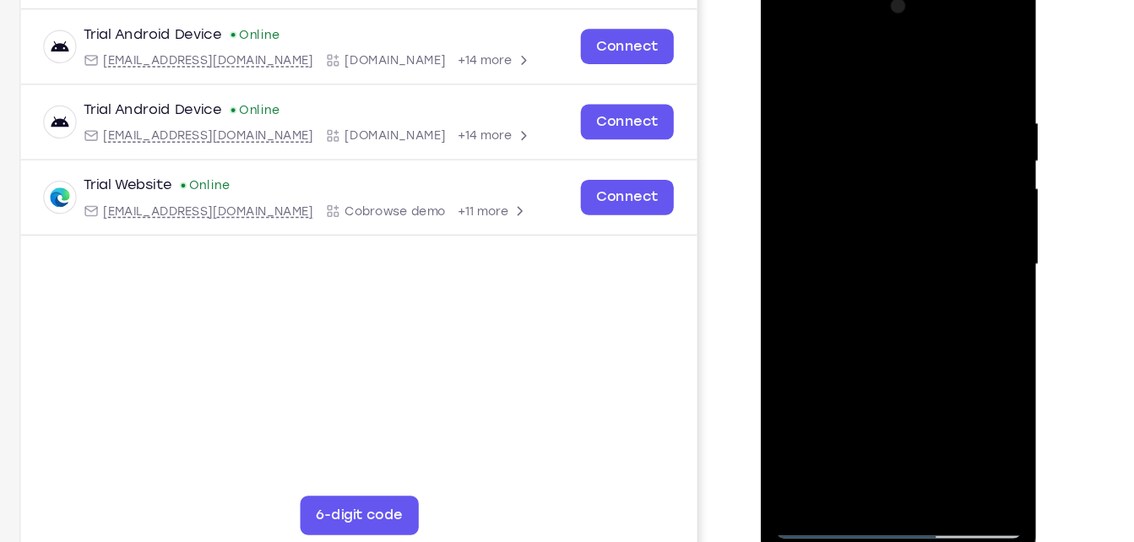
drag, startPoint x: 909, startPoint y: 293, endPoint x: 918, endPoint y: 145, distance: 148.1
click at [918, 145] on div at bounding box center [879, 226] width 213 height 473
drag, startPoint x: 898, startPoint y: 278, endPoint x: 908, endPoint y: 214, distance: 65.0
click at [908, 214] on div at bounding box center [879, 226] width 213 height 473
click at [912, 94] on div at bounding box center [879, 226] width 213 height 473
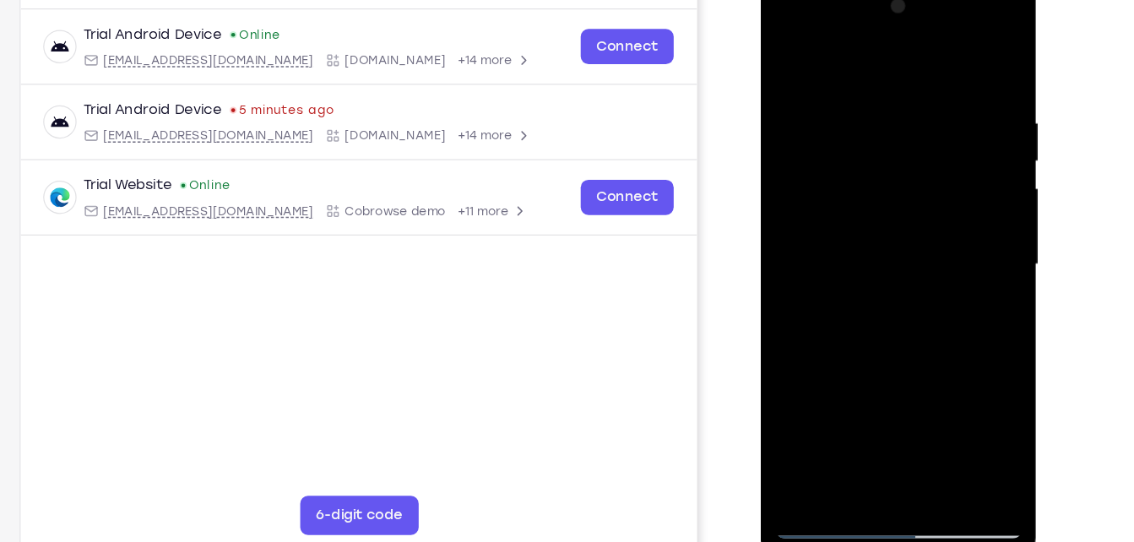
drag, startPoint x: 887, startPoint y: 275, endPoint x: 900, endPoint y: 174, distance: 102.2
click at [900, 174] on div at bounding box center [879, 226] width 213 height 473
drag, startPoint x: 882, startPoint y: 349, endPoint x: 920, endPoint y: 123, distance: 228.5
click at [920, 123] on div at bounding box center [879, 226] width 213 height 473
drag, startPoint x: 904, startPoint y: 244, endPoint x: 910, endPoint y: 147, distance: 97.3
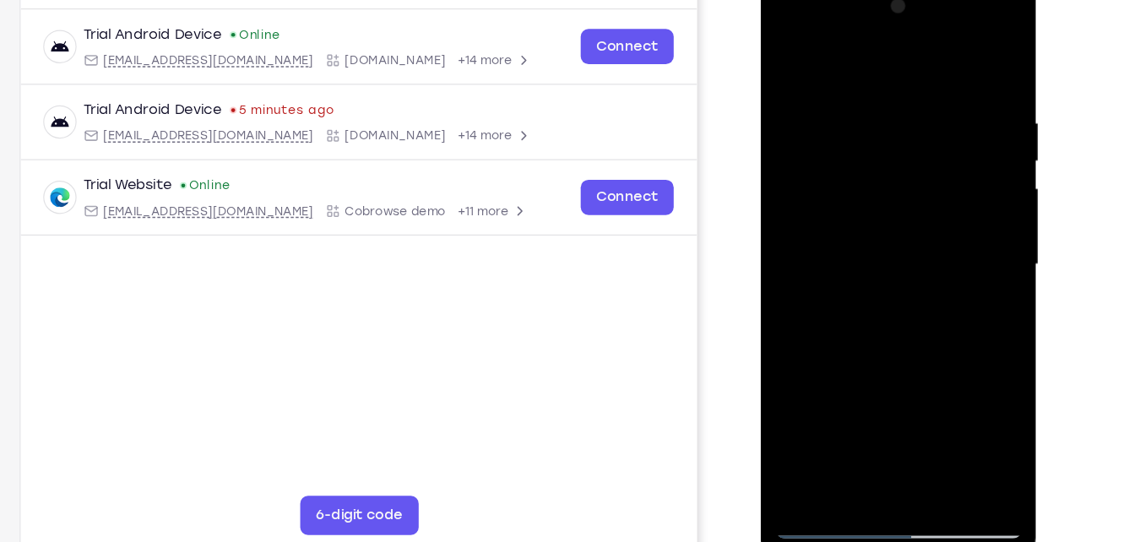
click at [910, 147] on div at bounding box center [879, 226] width 213 height 473
drag, startPoint x: 914, startPoint y: 204, endPoint x: 932, endPoint y: 116, distance: 89.8
click at [932, 116] on div at bounding box center [879, 226] width 213 height 473
drag, startPoint x: 887, startPoint y: 294, endPoint x: 915, endPoint y: 78, distance: 217.9
click at [915, 78] on div at bounding box center [879, 226] width 213 height 473
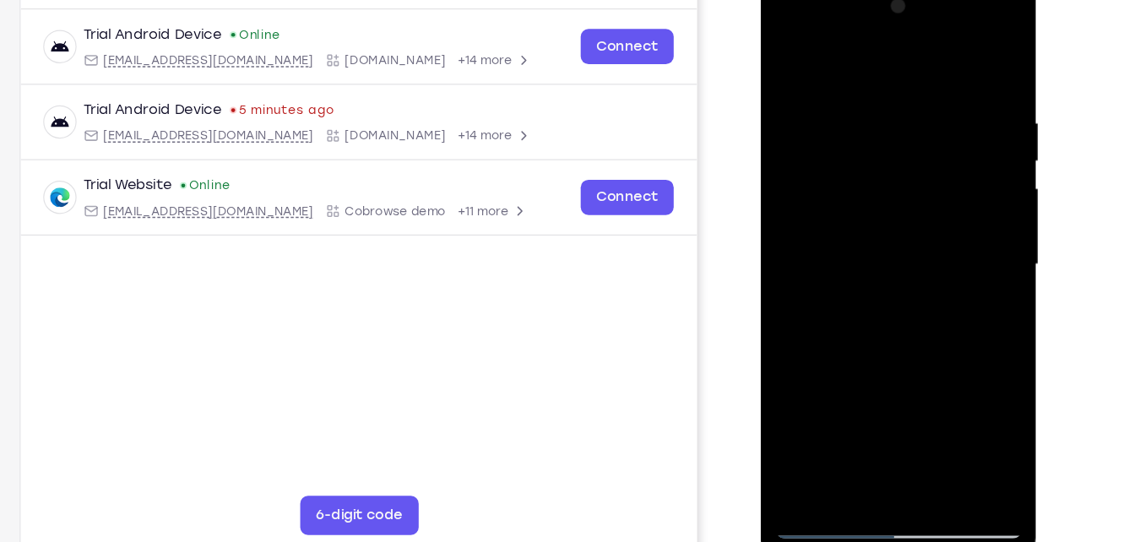
click at [803, 144] on div at bounding box center [879, 226] width 213 height 473
drag, startPoint x: 893, startPoint y: 293, endPoint x: 914, endPoint y: 120, distance: 174.3
click at [914, 120] on div at bounding box center [879, 226] width 213 height 473
drag, startPoint x: 866, startPoint y: 275, endPoint x: 887, endPoint y: 77, distance: 199.6
click at [887, 77] on div at bounding box center [879, 226] width 213 height 473
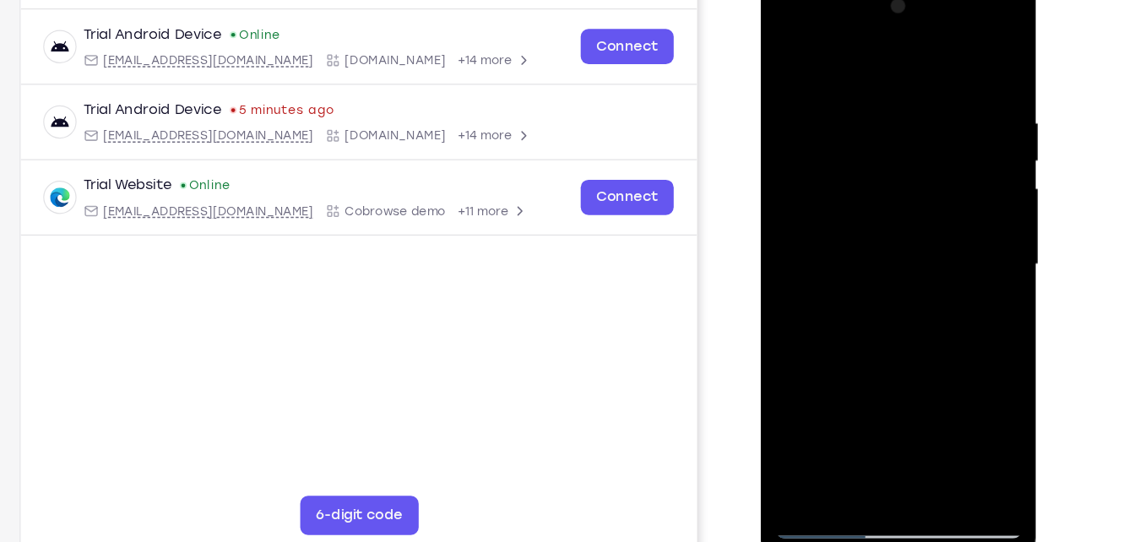
drag, startPoint x: 902, startPoint y: 326, endPoint x: 927, endPoint y: 105, distance: 222.7
click at [927, 105] on div at bounding box center [879, 226] width 213 height 473
drag, startPoint x: 881, startPoint y: 318, endPoint x: 890, endPoint y: 120, distance: 197.8
click at [890, 120] on div at bounding box center [879, 226] width 213 height 473
drag, startPoint x: 898, startPoint y: 252, endPoint x: 905, endPoint y: 160, distance: 92.4
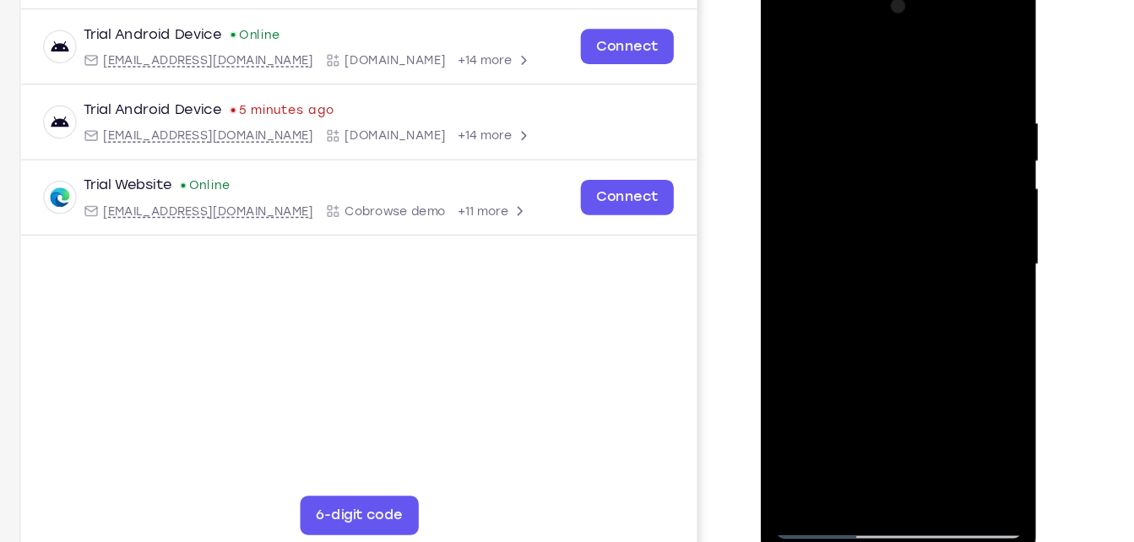
click at [905, 160] on div at bounding box center [879, 226] width 213 height 473
drag, startPoint x: 892, startPoint y: 334, endPoint x: 923, endPoint y: 72, distance: 264.5
click at [923, 72] on div at bounding box center [879, 226] width 213 height 473
drag, startPoint x: 882, startPoint y: 361, endPoint x: 914, endPoint y: 81, distance: 282.1
click at [914, 81] on div at bounding box center [879, 226] width 213 height 473
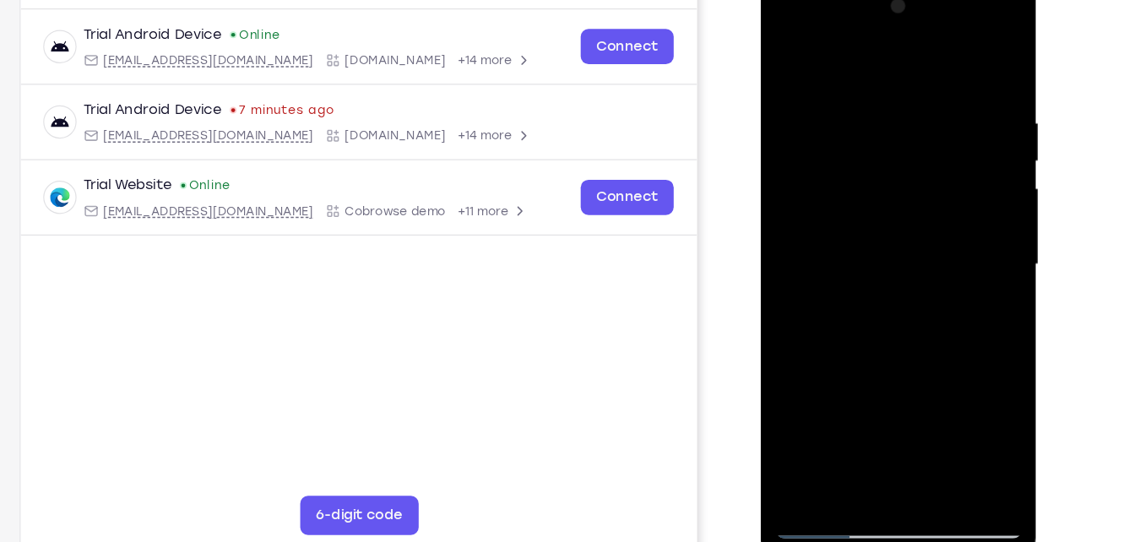
drag, startPoint x: 887, startPoint y: 330, endPoint x: 903, endPoint y: 166, distance: 164.5
click at [903, 166] on div at bounding box center [879, 226] width 213 height 473
drag, startPoint x: 864, startPoint y: 344, endPoint x: 898, endPoint y: 114, distance: 232.3
click at [898, 114] on div at bounding box center [879, 226] width 213 height 473
drag, startPoint x: 876, startPoint y: 335, endPoint x: 883, endPoint y: 278, distance: 57.9
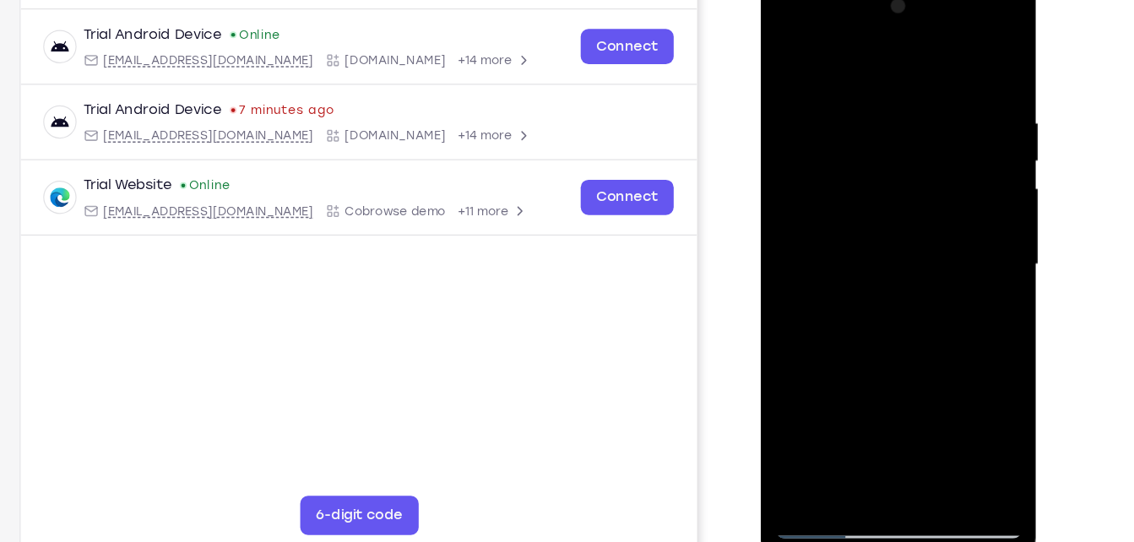
click at [883, 278] on div at bounding box center [879, 226] width 213 height 473
drag, startPoint x: 877, startPoint y: 325, endPoint x: 904, endPoint y: 79, distance: 247.1
click at [904, 79] on div at bounding box center [879, 226] width 213 height 473
drag, startPoint x: 889, startPoint y: 299, endPoint x: 901, endPoint y: 216, distance: 83.6
click at [901, 216] on div at bounding box center [879, 226] width 213 height 473
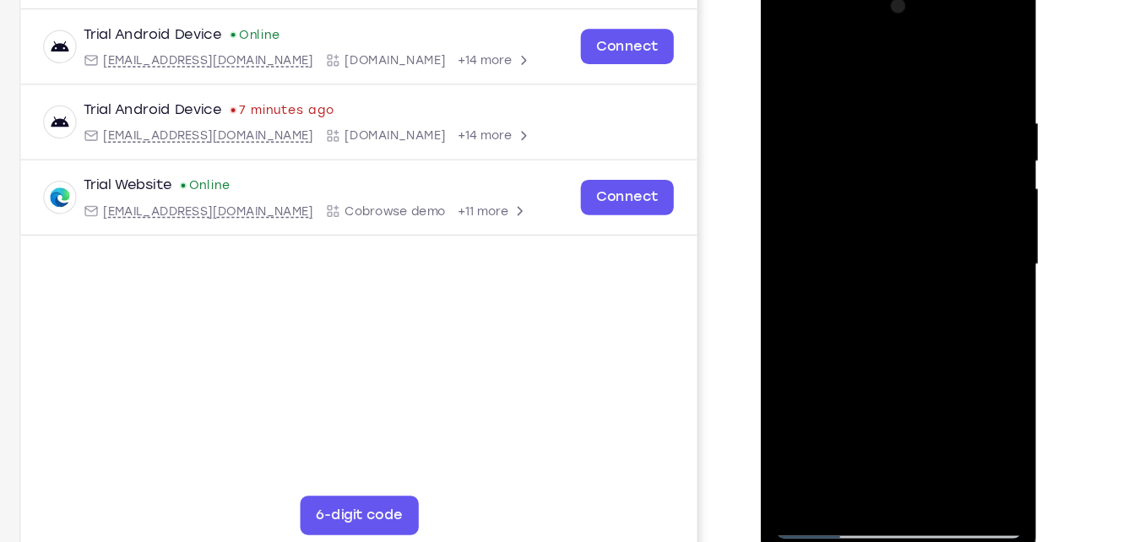
drag, startPoint x: 887, startPoint y: 291, endPoint x: 920, endPoint y: 72, distance: 221.9
click at [920, 72] on div at bounding box center [879, 226] width 213 height 473
drag, startPoint x: 885, startPoint y: 320, endPoint x: 915, endPoint y: 148, distance: 174.9
click at [915, 148] on div at bounding box center [879, 226] width 213 height 473
drag, startPoint x: 859, startPoint y: 341, endPoint x: 907, endPoint y: 84, distance: 262.0
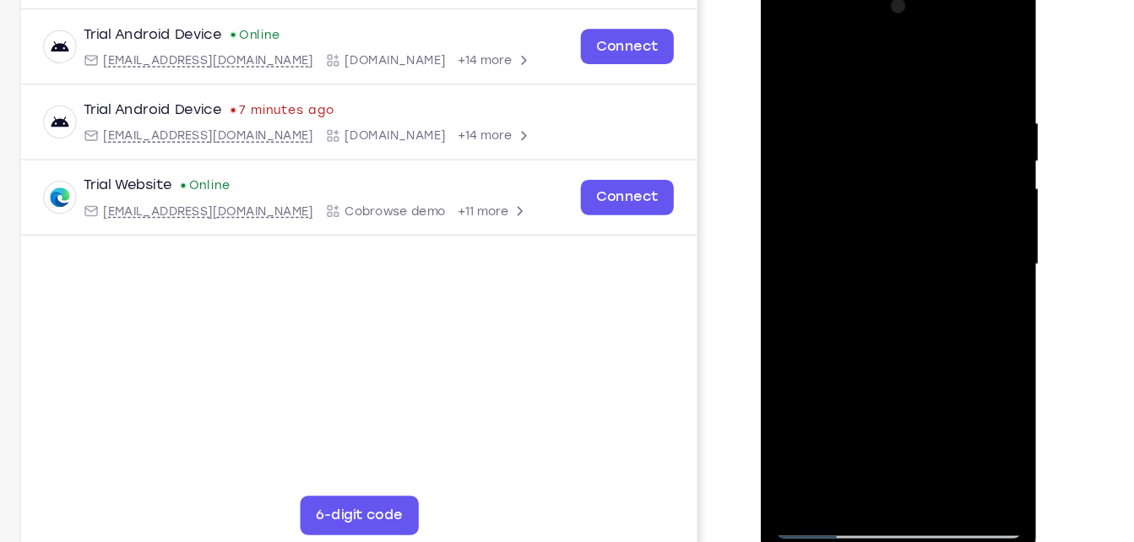
click at [907, 84] on div at bounding box center [879, 226] width 213 height 473
drag, startPoint x: 877, startPoint y: 293, endPoint x: 895, endPoint y: 176, distance: 118.7
click at [895, 176] on div at bounding box center [879, 226] width 213 height 473
click at [951, 77] on div at bounding box center [879, 226] width 213 height 473
drag, startPoint x: 876, startPoint y: 372, endPoint x: 931, endPoint y: 89, distance: 289.0
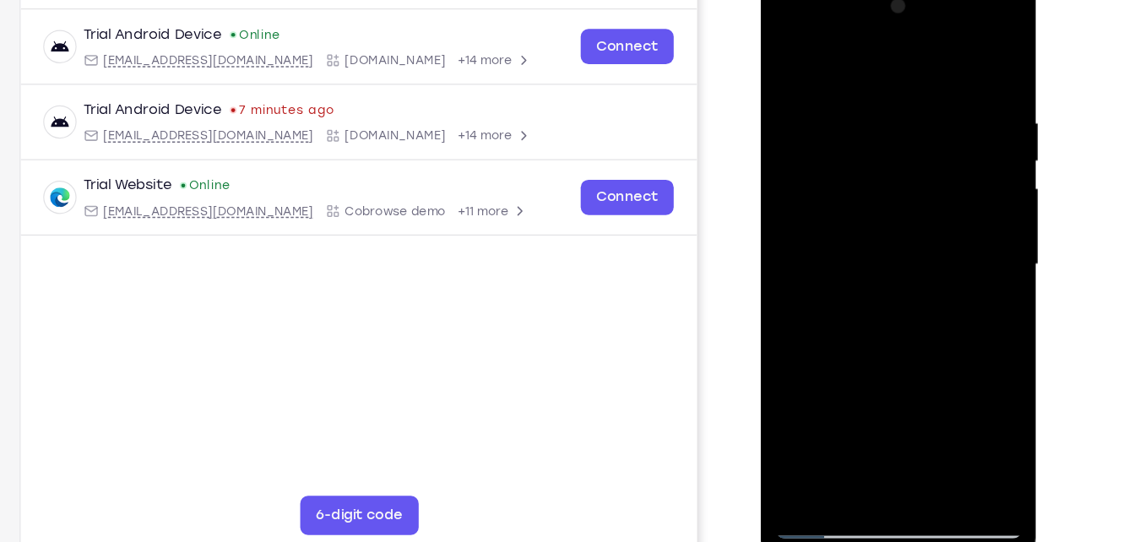
click at [931, 89] on div at bounding box center [879, 226] width 213 height 473
drag, startPoint x: 877, startPoint y: 318, endPoint x: 923, endPoint y: 115, distance: 208.6
click at [923, 115] on div at bounding box center [879, 226] width 213 height 473
drag, startPoint x: 882, startPoint y: 356, endPoint x: 904, endPoint y: 149, distance: 208.9
click at [904, 149] on div at bounding box center [879, 226] width 213 height 473
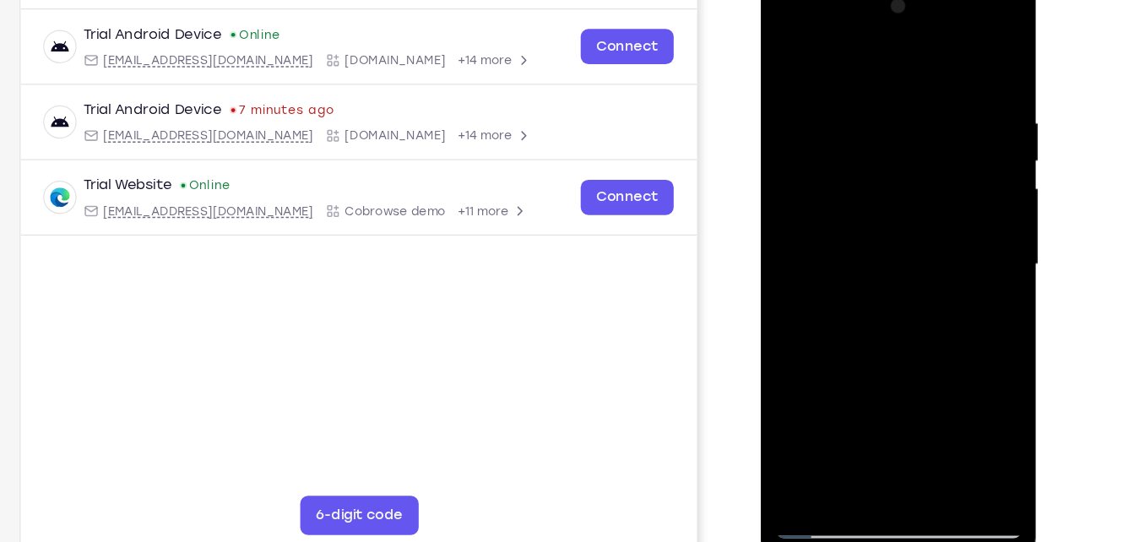
drag, startPoint x: 882, startPoint y: 337, endPoint x: 905, endPoint y: 159, distance: 179.6
click at [905, 159] on div at bounding box center [879, 226] width 213 height 473
drag, startPoint x: 891, startPoint y: 326, endPoint x: 920, endPoint y: 57, distance: 270.2
click at [920, 57] on div at bounding box center [879, 226] width 213 height 473
drag, startPoint x: 887, startPoint y: 332, endPoint x: 926, endPoint y: 64, distance: 270.5
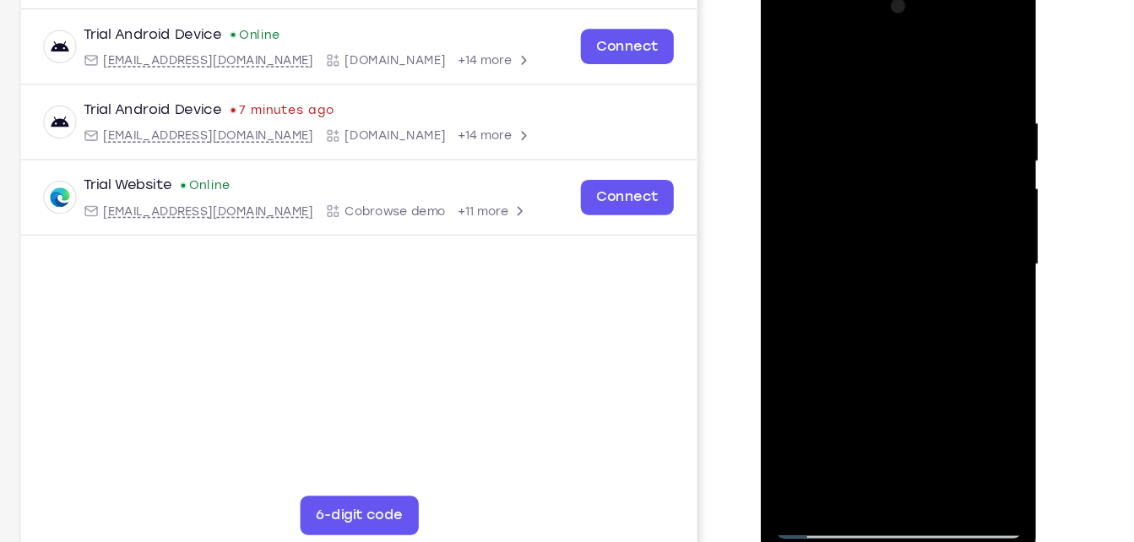
click at [926, 64] on div at bounding box center [879, 226] width 213 height 473
drag, startPoint x: 893, startPoint y: 320, endPoint x: 922, endPoint y: 95, distance: 227.3
click at [922, 95] on div at bounding box center [879, 226] width 213 height 473
drag, startPoint x: 882, startPoint y: 323, endPoint x: 917, endPoint y: 97, distance: 229.1
click at [917, 97] on div at bounding box center [879, 226] width 213 height 473
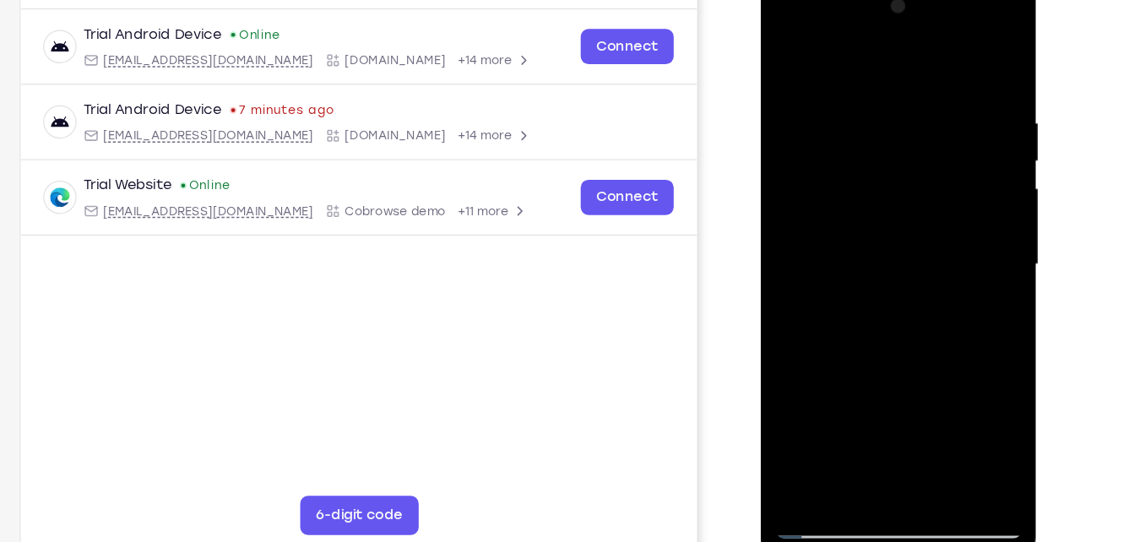
drag, startPoint x: 871, startPoint y: 352, endPoint x: 905, endPoint y: 144, distance: 210.5
click at [905, 144] on div at bounding box center [879, 226] width 213 height 473
drag, startPoint x: 871, startPoint y: 334, endPoint x: 910, endPoint y: 116, distance: 221.4
click at [910, 116] on div at bounding box center [879, 226] width 213 height 473
drag, startPoint x: 887, startPoint y: 336, endPoint x: 923, endPoint y: 96, distance: 242.4
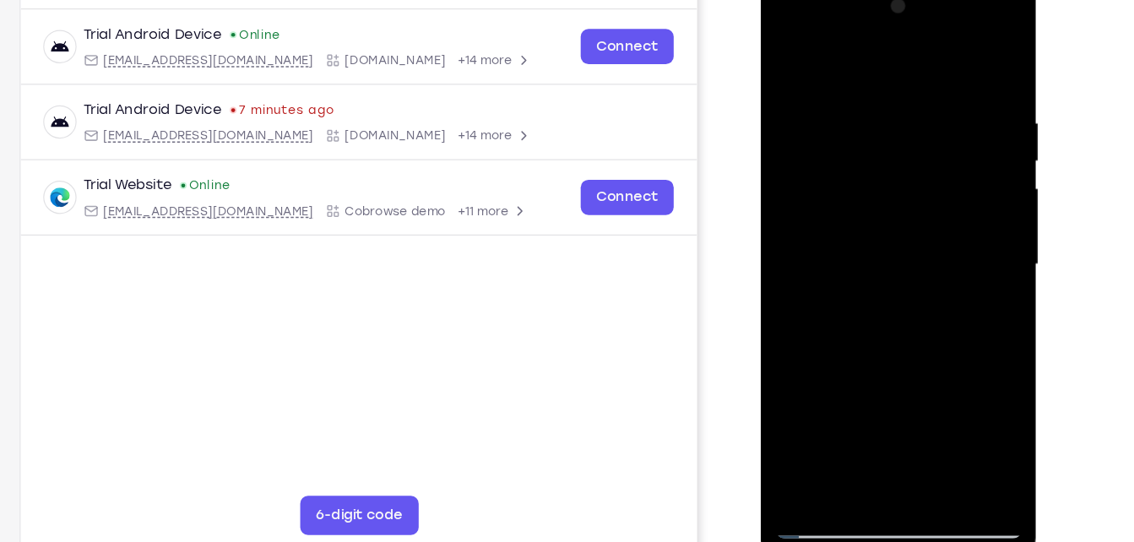
click at [923, 96] on div at bounding box center [879, 226] width 213 height 473
drag, startPoint x: 877, startPoint y: 328, endPoint x: 898, endPoint y: 236, distance: 94.4
click at [898, 236] on div at bounding box center [879, 226] width 213 height 473
click at [944, 136] on div at bounding box center [879, 226] width 213 height 473
drag, startPoint x: 911, startPoint y: 289, endPoint x: 925, endPoint y: 198, distance: 92.2
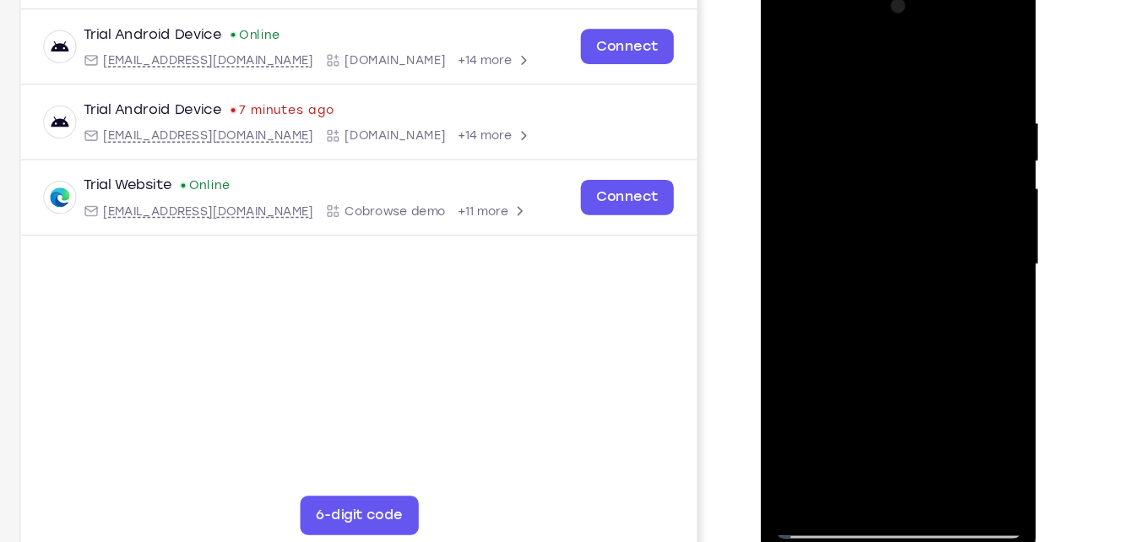
click at [925, 198] on div at bounding box center [879, 226] width 213 height 473
drag, startPoint x: 866, startPoint y: 318, endPoint x: 898, endPoint y: 111, distance: 209.2
click at [898, 111] on div at bounding box center [879, 226] width 213 height 473
